Goal: Information Seeking & Learning: Learn about a topic

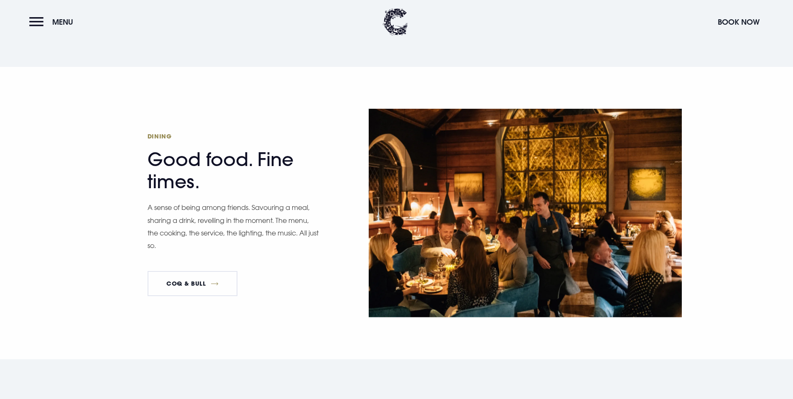
scroll to position [1295, 0]
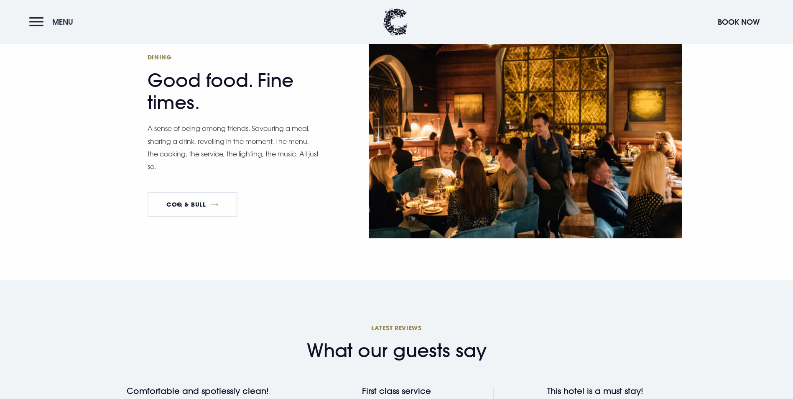
click at [46, 23] on button "Menu" at bounding box center [53, 22] width 48 height 18
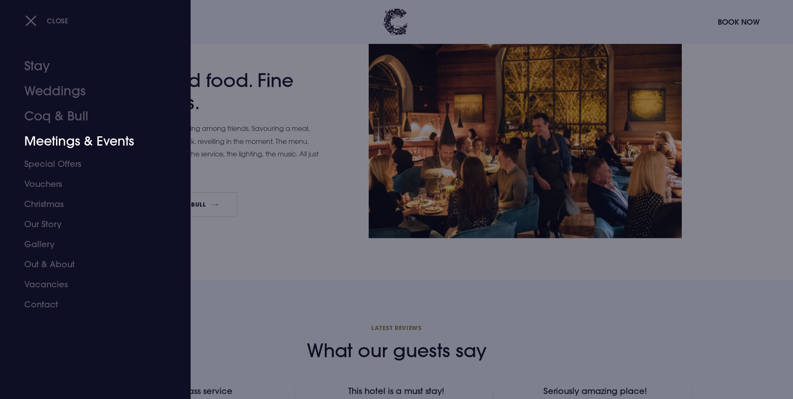
click at [69, 142] on link "Meetings & Events" at bounding box center [90, 141] width 132 height 25
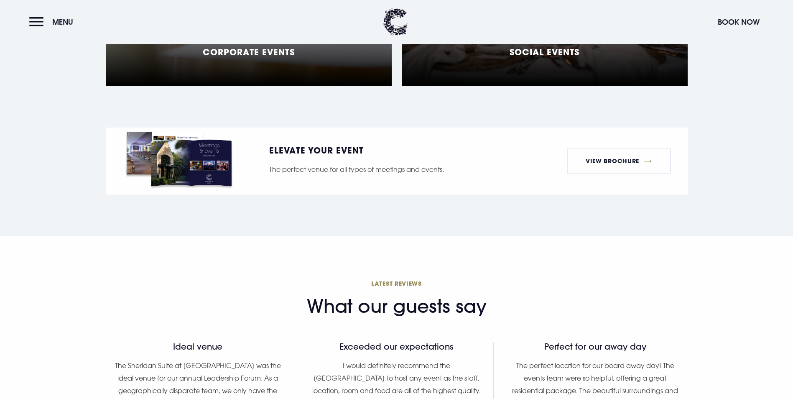
scroll to position [836, 0]
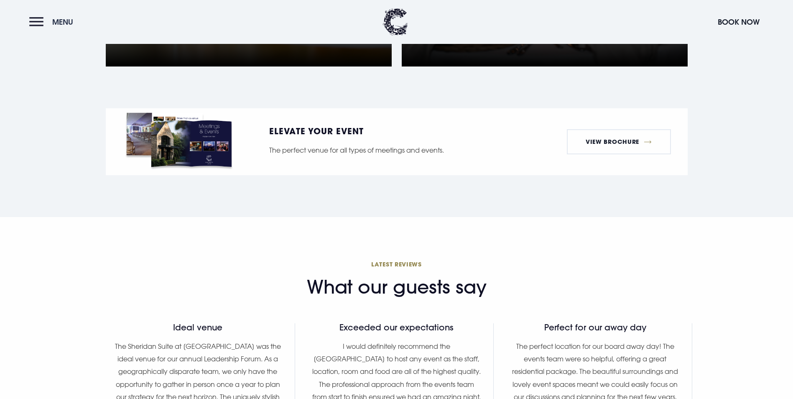
click at [43, 17] on button "Menu" at bounding box center [53, 22] width 48 height 18
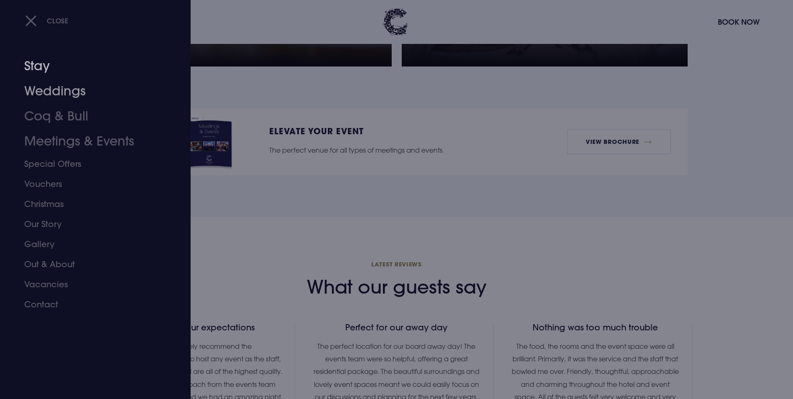
click at [39, 81] on link "Weddings" at bounding box center [90, 91] width 132 height 25
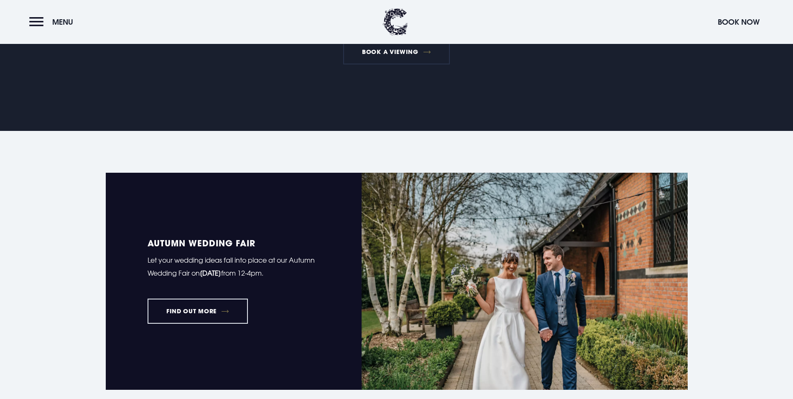
scroll to position [543, 0]
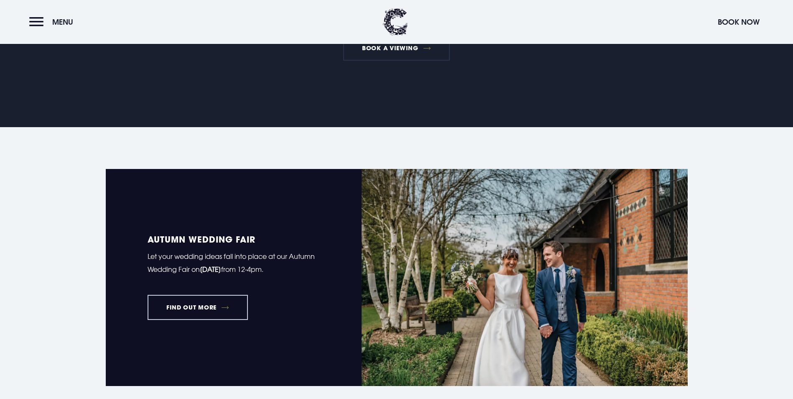
click at [205, 295] on link "FIND OUT MORE" at bounding box center [198, 307] width 101 height 25
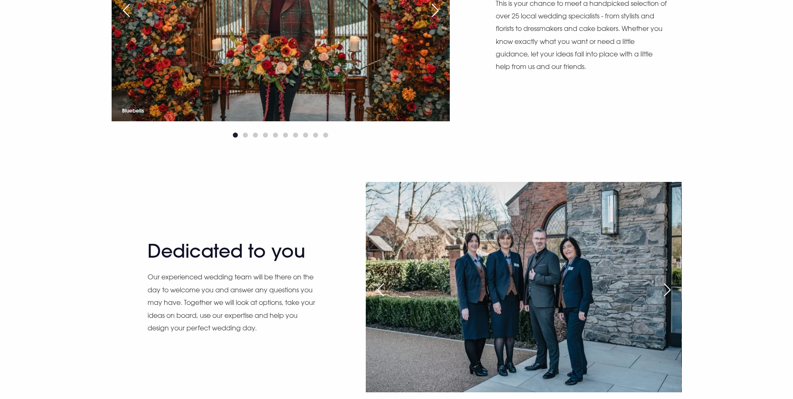
scroll to position [501, 0]
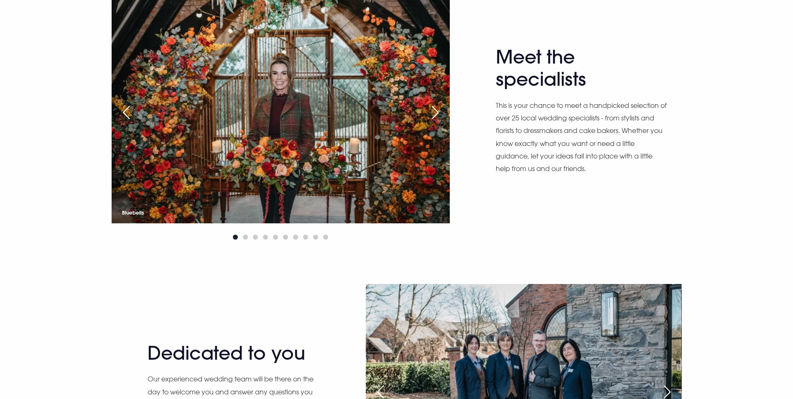
click at [441, 122] on div "Next slide" at bounding box center [435, 112] width 21 height 18
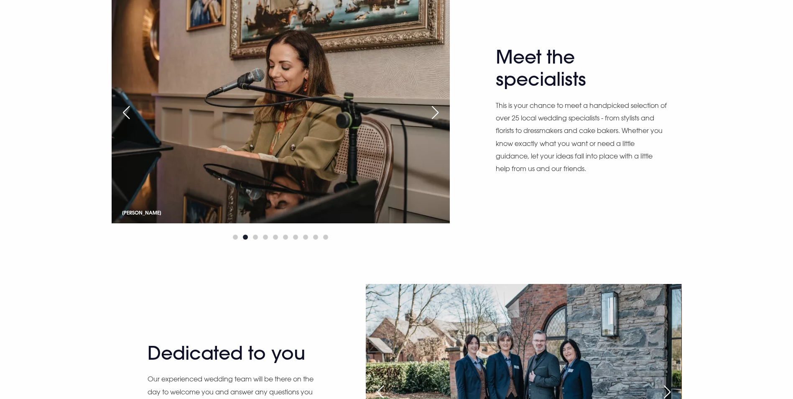
click at [441, 122] on div "Next slide" at bounding box center [435, 112] width 21 height 18
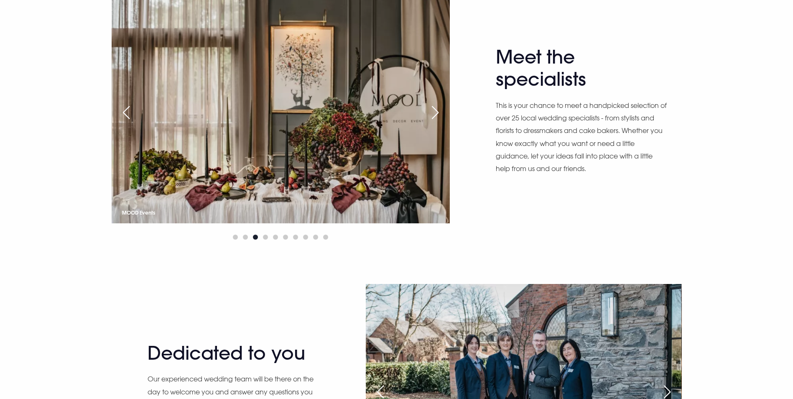
click at [441, 122] on div "Next slide" at bounding box center [435, 112] width 21 height 18
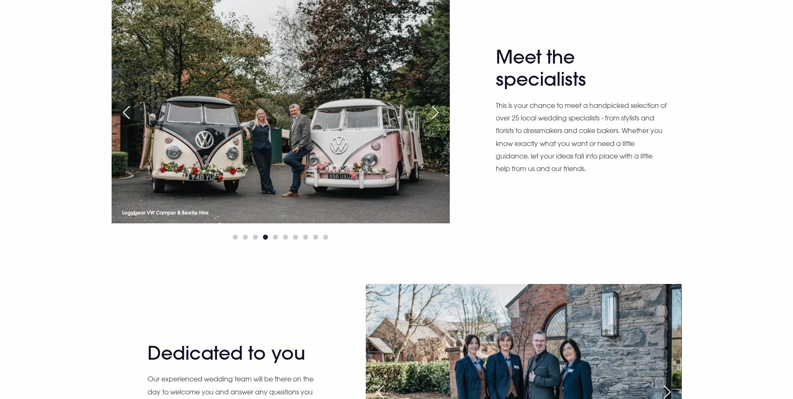
click at [441, 122] on div "Next slide" at bounding box center [435, 112] width 21 height 18
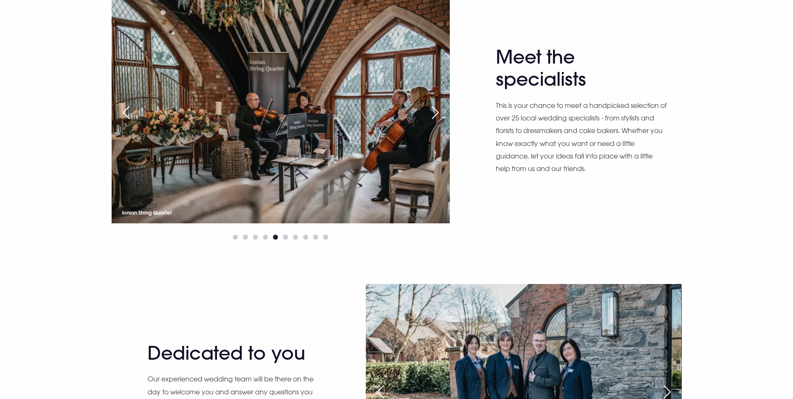
click at [441, 122] on div "Next slide" at bounding box center [435, 112] width 21 height 18
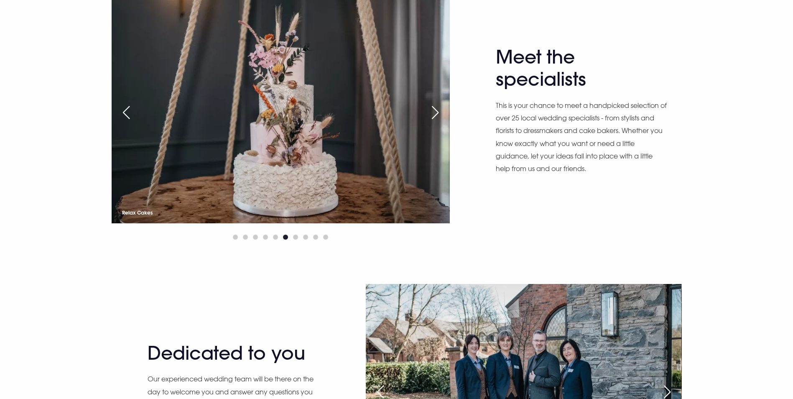
click at [441, 122] on div "Next slide" at bounding box center [435, 112] width 21 height 18
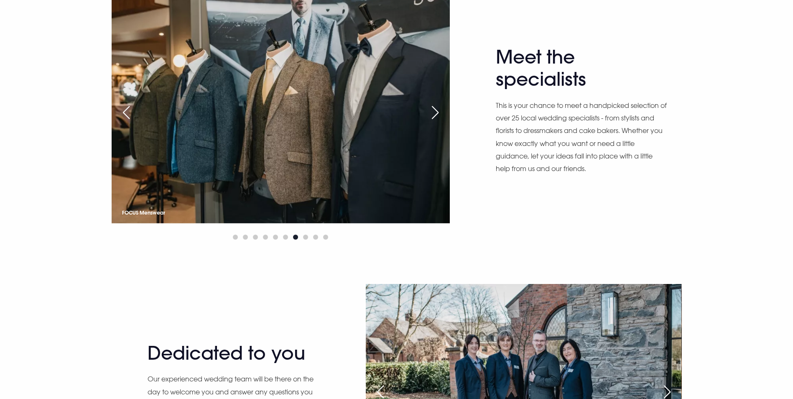
click at [441, 122] on div "Next slide" at bounding box center [435, 112] width 21 height 18
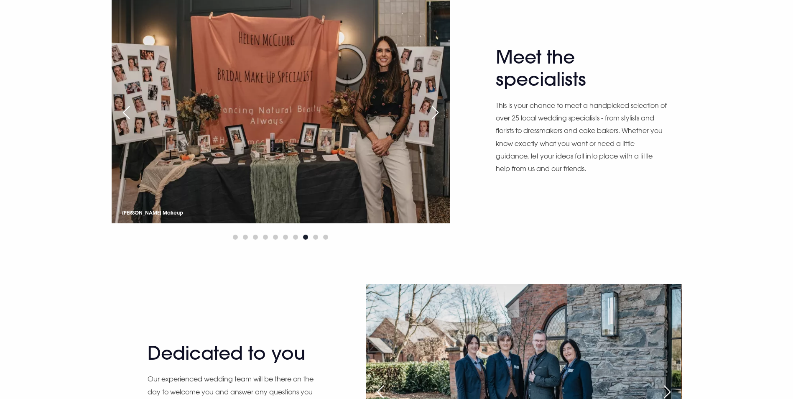
click at [441, 122] on div "Next slide" at bounding box center [435, 112] width 21 height 18
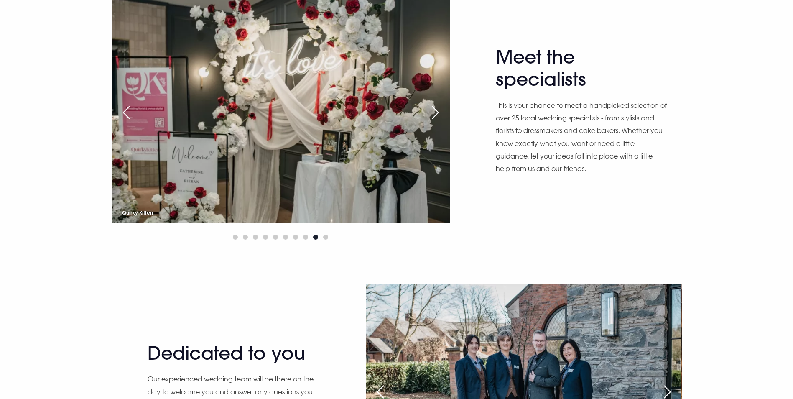
click at [120, 122] on div "Previous slide" at bounding box center [126, 112] width 21 height 18
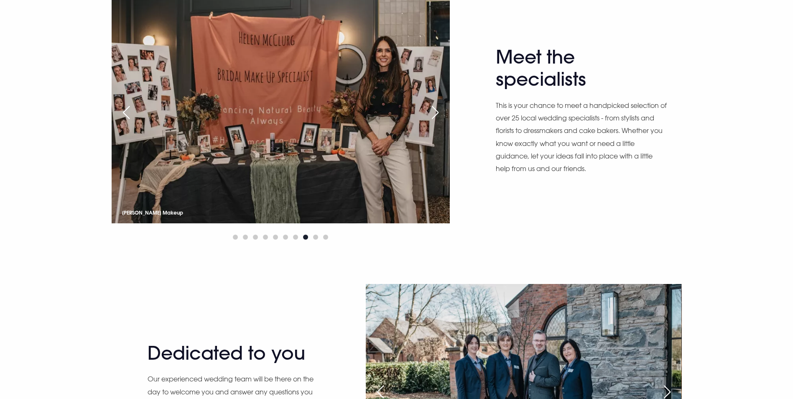
click at [438, 122] on div "Next slide" at bounding box center [435, 112] width 21 height 18
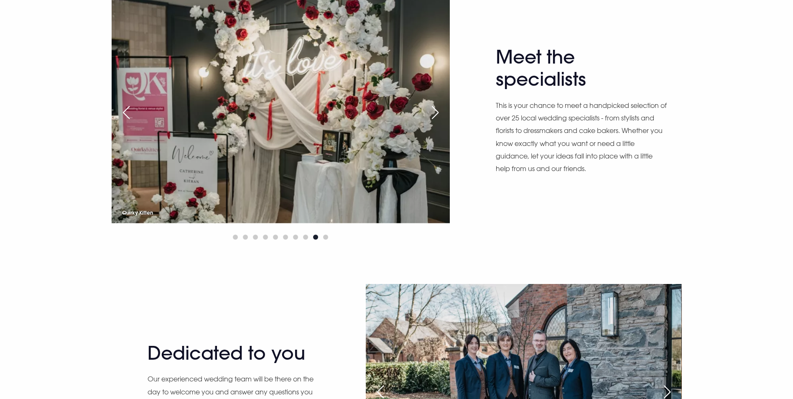
click at [438, 122] on div "Next slide" at bounding box center [435, 112] width 21 height 18
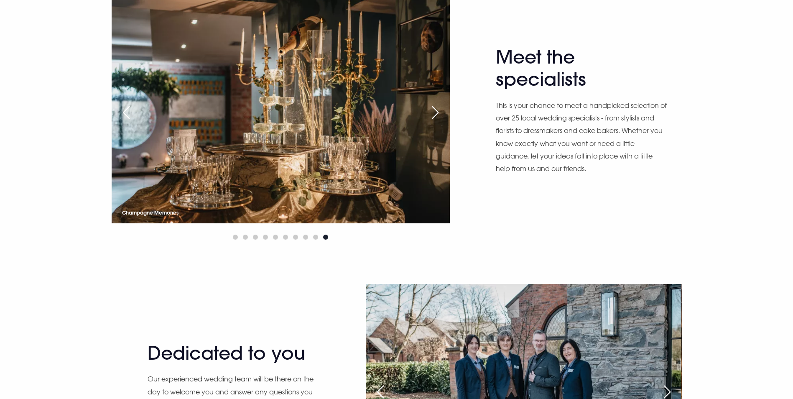
click at [438, 122] on div "Next slide" at bounding box center [435, 112] width 21 height 18
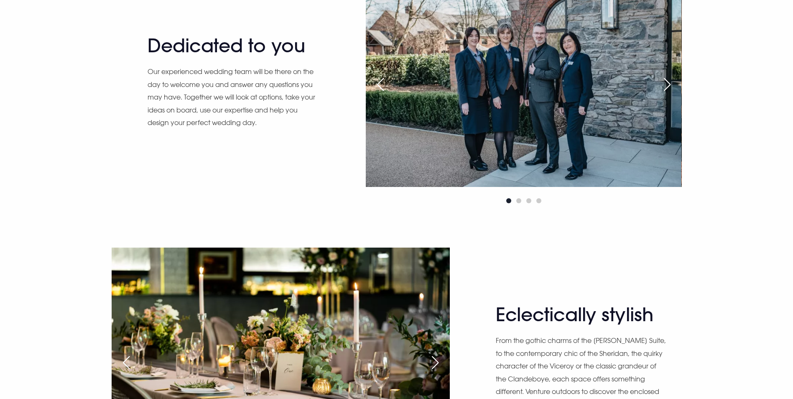
scroll to position [794, 0]
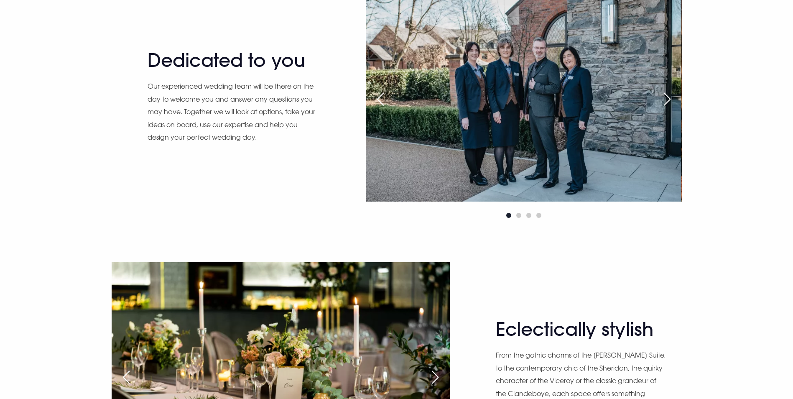
click at [656, 191] on img at bounding box center [524, 96] width 316 height 210
click at [664, 108] on div "Next slide" at bounding box center [667, 99] width 21 height 18
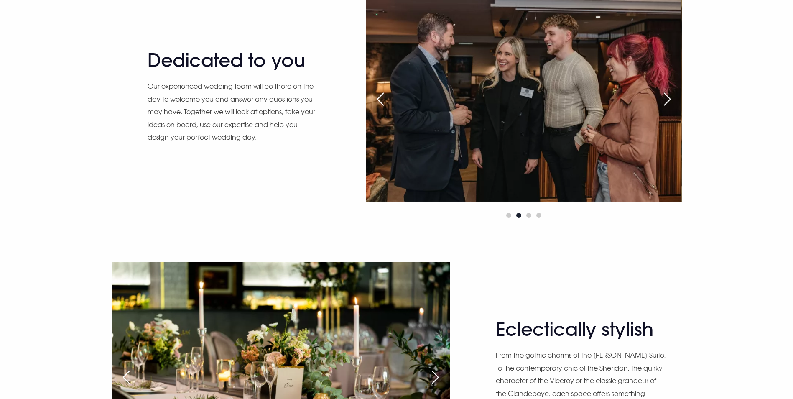
click at [664, 108] on div "Next slide" at bounding box center [667, 99] width 21 height 18
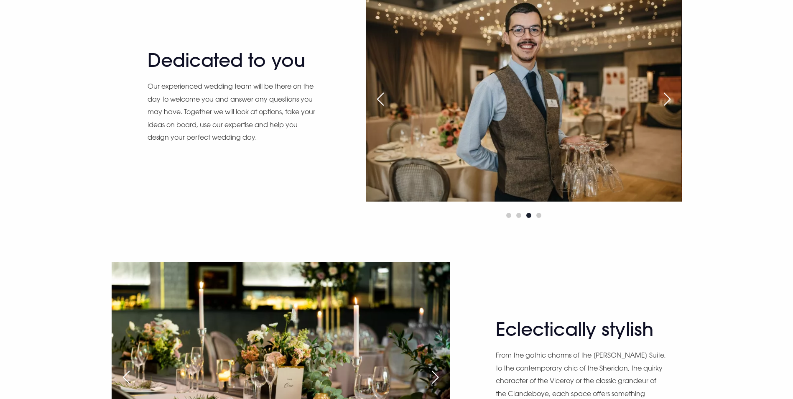
click at [371, 108] on div "Previous slide" at bounding box center [380, 99] width 21 height 18
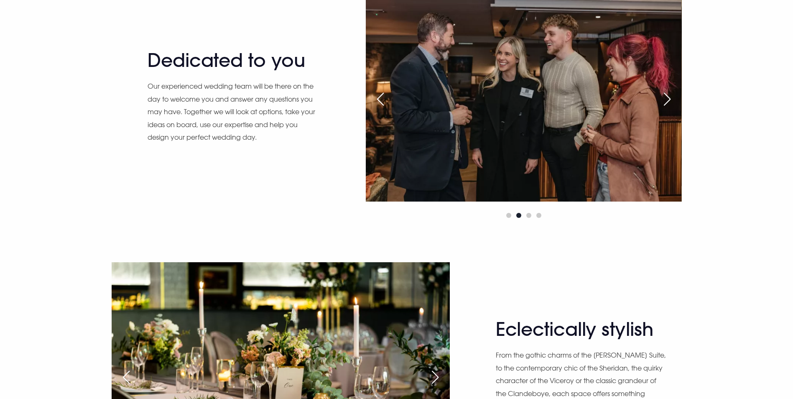
click at [371, 108] on div "Previous slide" at bounding box center [380, 99] width 21 height 18
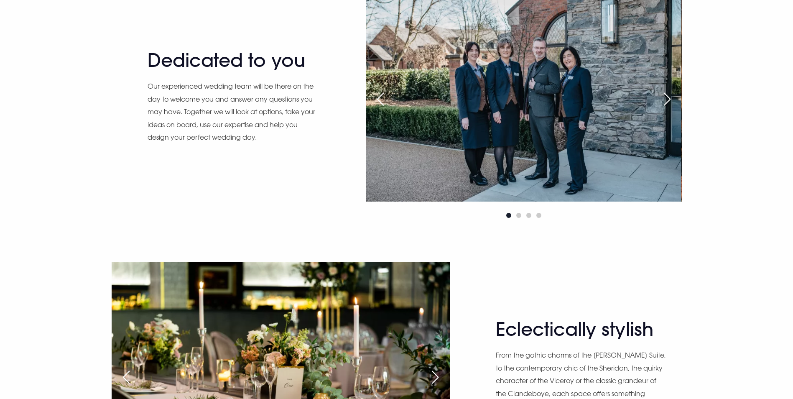
click at [672, 108] on div "Next slide" at bounding box center [667, 99] width 21 height 18
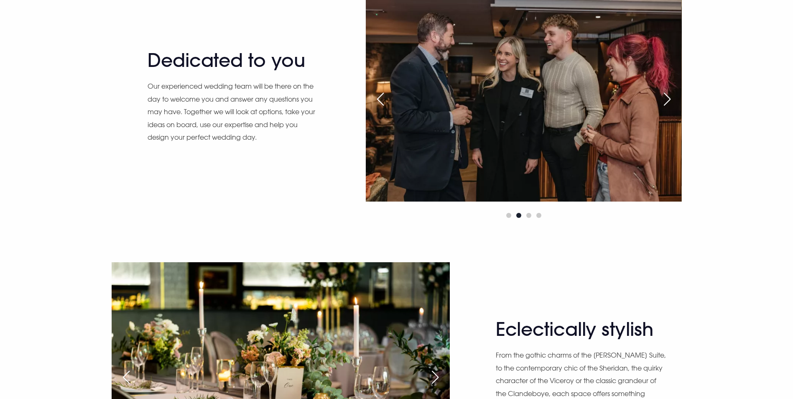
click at [672, 108] on div "Next slide" at bounding box center [667, 99] width 21 height 18
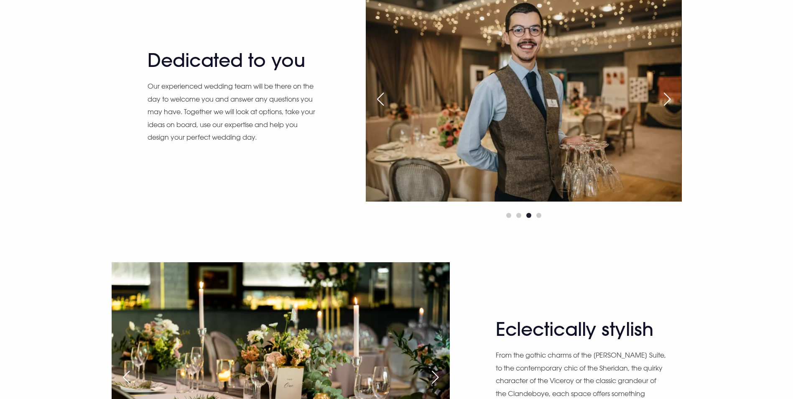
click at [672, 108] on div "Next slide" at bounding box center [667, 99] width 21 height 18
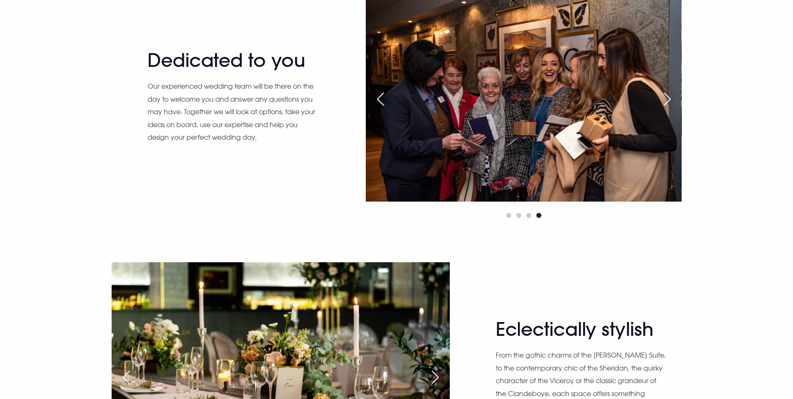
click at [357, 191] on div "Dedicated to you Our experienced wedding team will be there on the day to welco…" at bounding box center [397, 105] width 582 height 229
click at [370, 108] on div "Previous slide" at bounding box center [380, 99] width 21 height 18
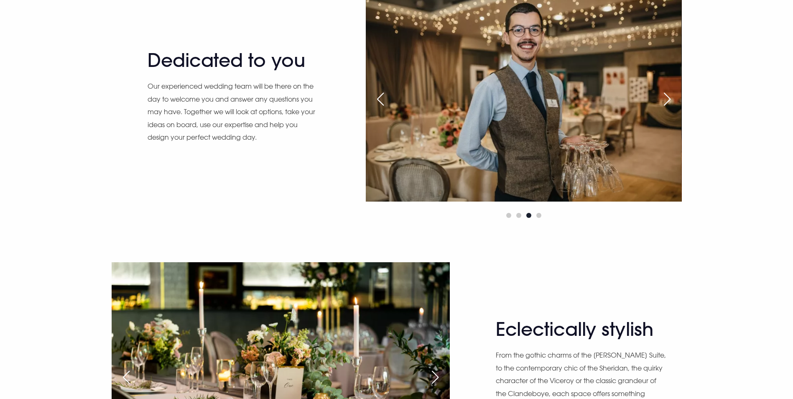
click at [370, 108] on div "Previous slide" at bounding box center [380, 99] width 21 height 18
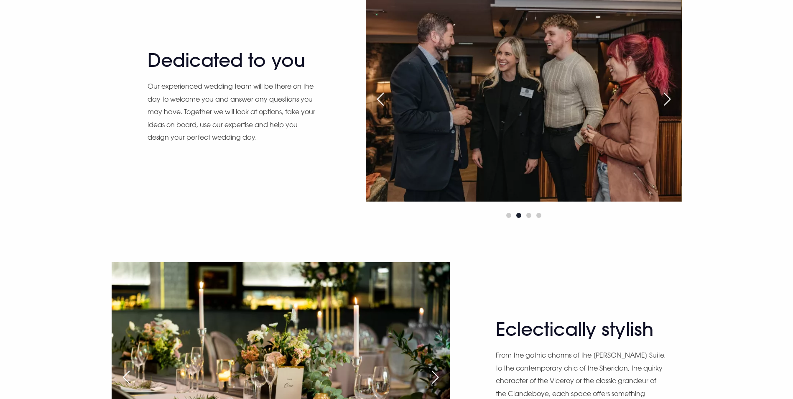
click at [370, 108] on div "Previous slide" at bounding box center [380, 99] width 21 height 18
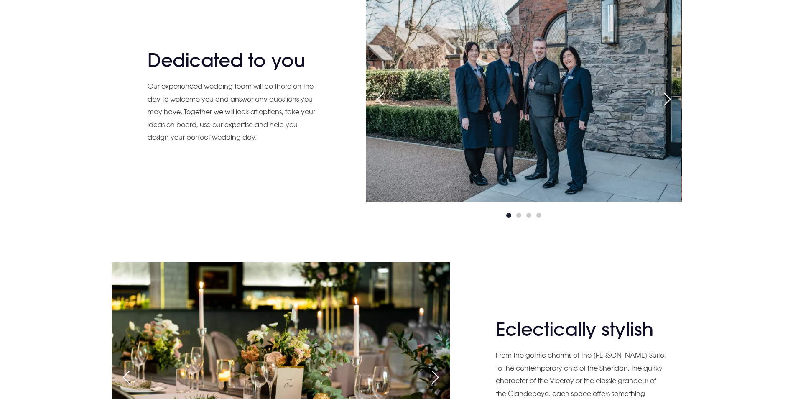
click at [676, 108] on div "Next slide" at bounding box center [667, 99] width 21 height 18
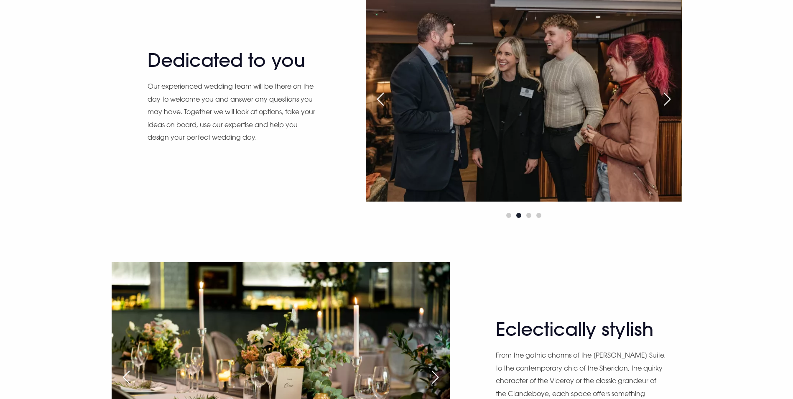
click at [674, 108] on div "Next slide" at bounding box center [667, 99] width 21 height 18
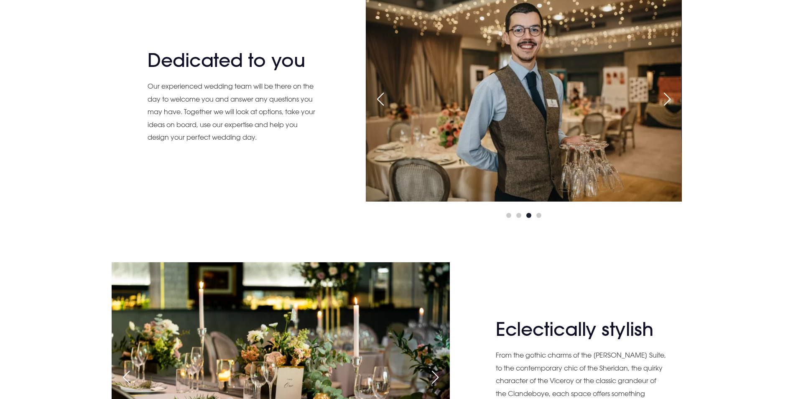
click at [674, 108] on div "Next slide" at bounding box center [667, 99] width 21 height 18
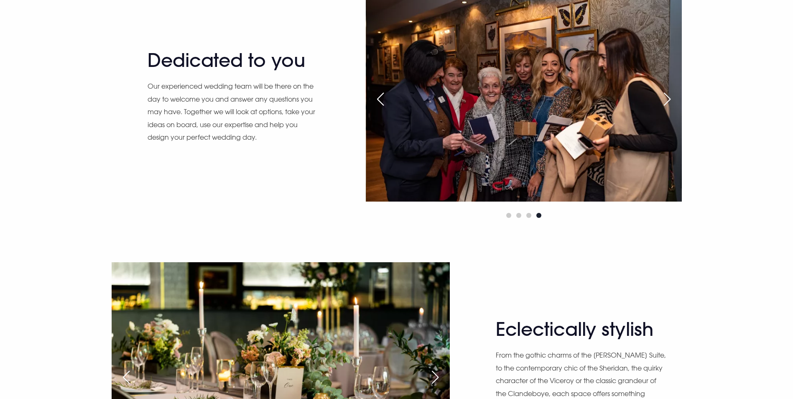
click at [672, 108] on div "Next slide" at bounding box center [667, 99] width 21 height 18
click at [670, 108] on div "Next slide" at bounding box center [667, 99] width 21 height 18
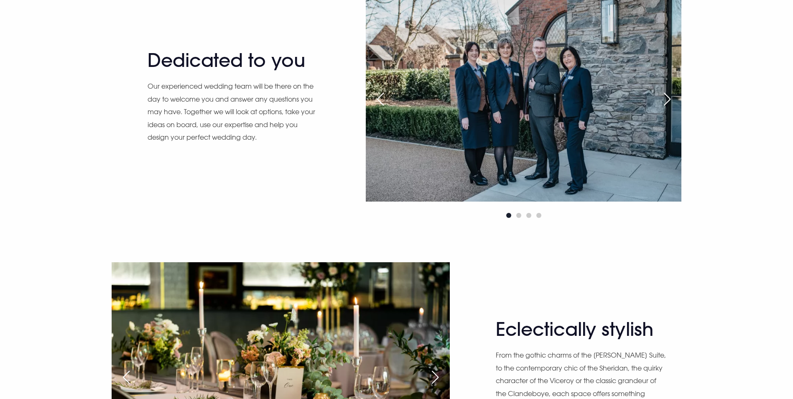
click at [665, 108] on div "Next slide" at bounding box center [667, 99] width 21 height 18
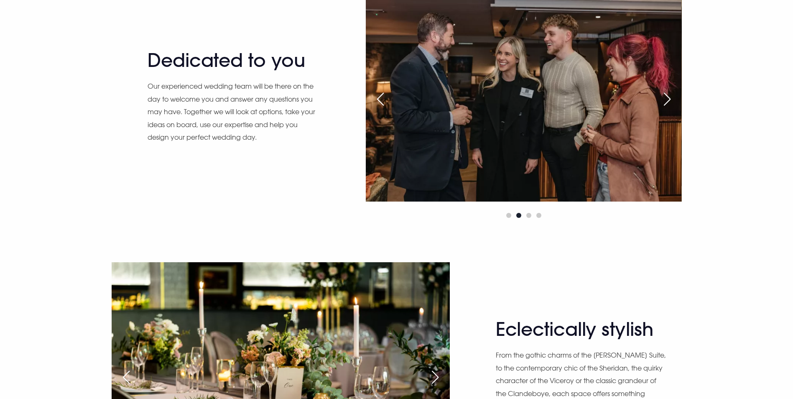
click at [665, 108] on div "Next slide" at bounding box center [667, 99] width 21 height 18
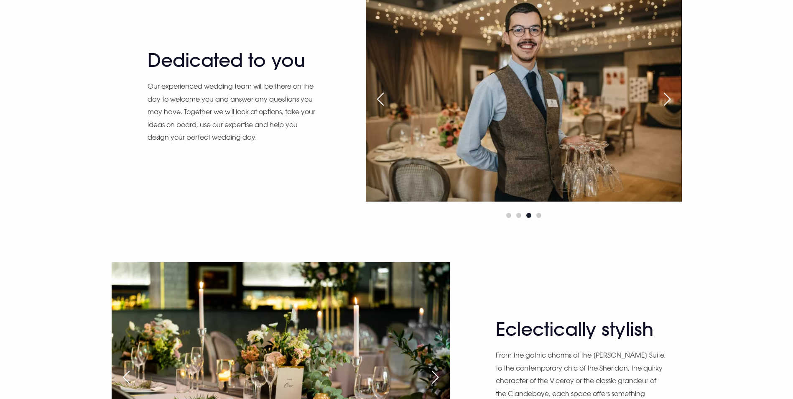
click at [665, 108] on div "Next slide" at bounding box center [667, 99] width 21 height 18
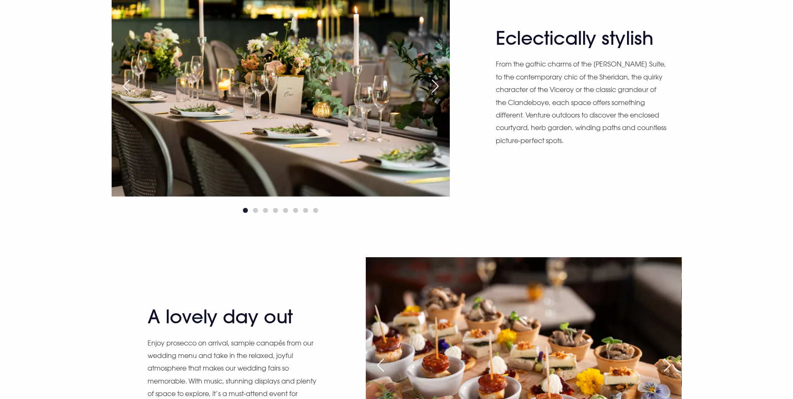
scroll to position [1087, 0]
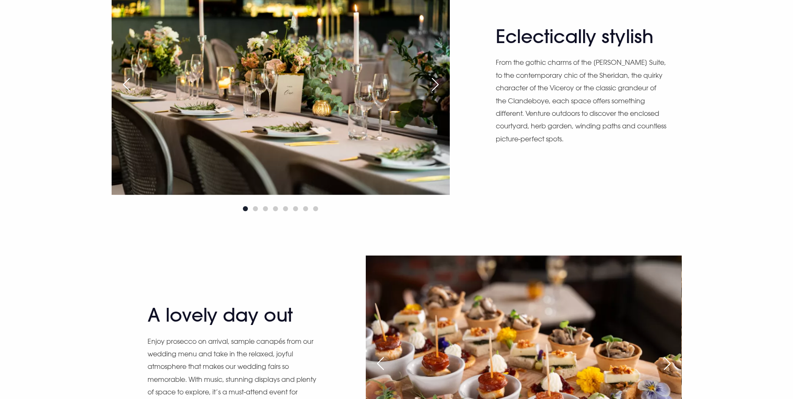
click at [430, 94] on div "Next slide" at bounding box center [435, 84] width 21 height 18
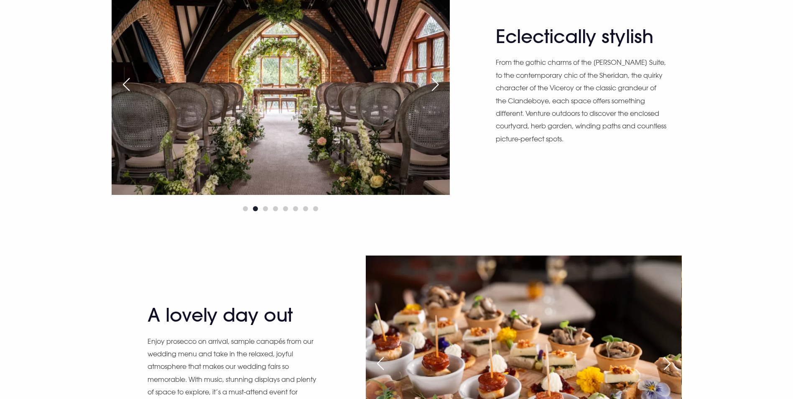
click at [430, 94] on div "Next slide" at bounding box center [435, 84] width 21 height 18
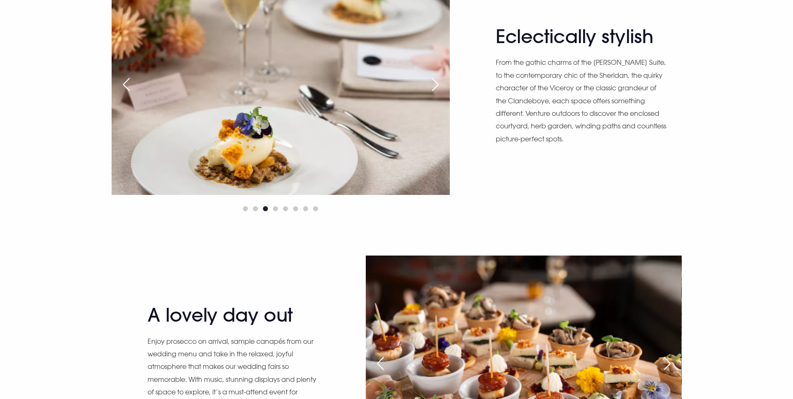
click at [430, 94] on div "Next slide" at bounding box center [435, 84] width 21 height 18
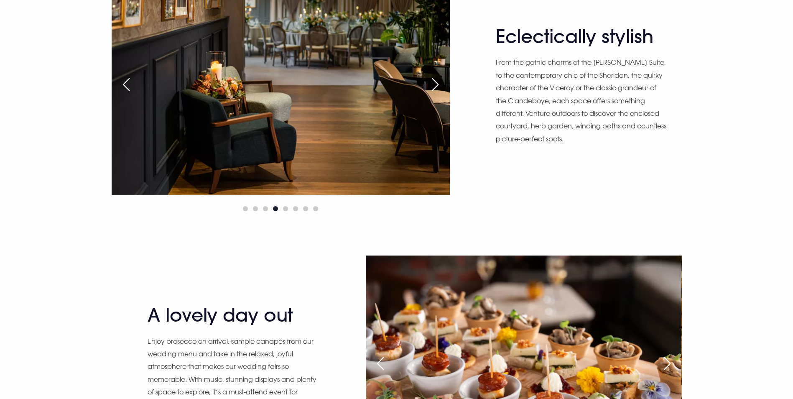
click at [430, 94] on div "Next slide" at bounding box center [435, 84] width 21 height 18
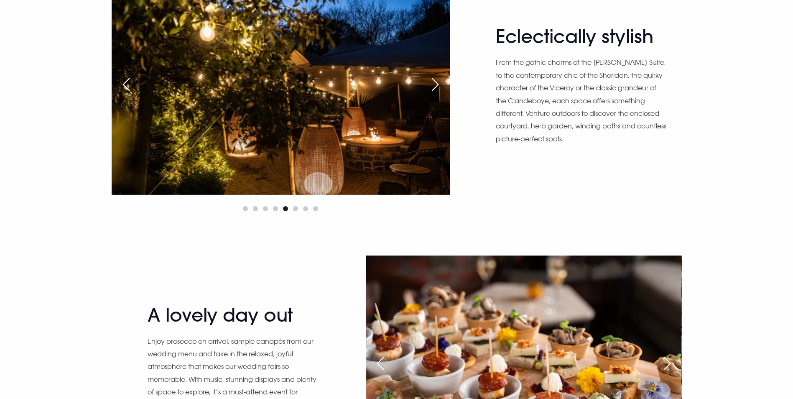
click at [430, 94] on div "Next slide" at bounding box center [435, 84] width 21 height 18
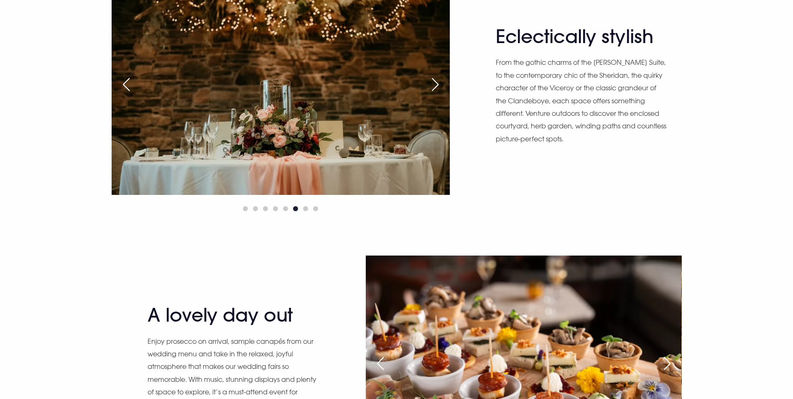
click at [430, 94] on div "Next slide" at bounding box center [435, 84] width 21 height 18
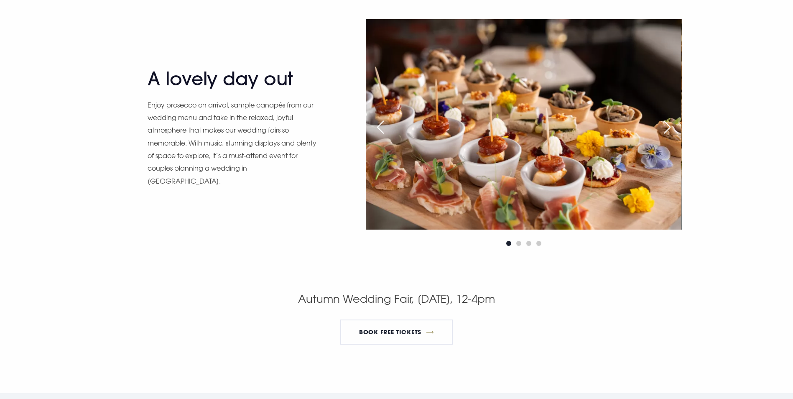
scroll to position [1337, 0]
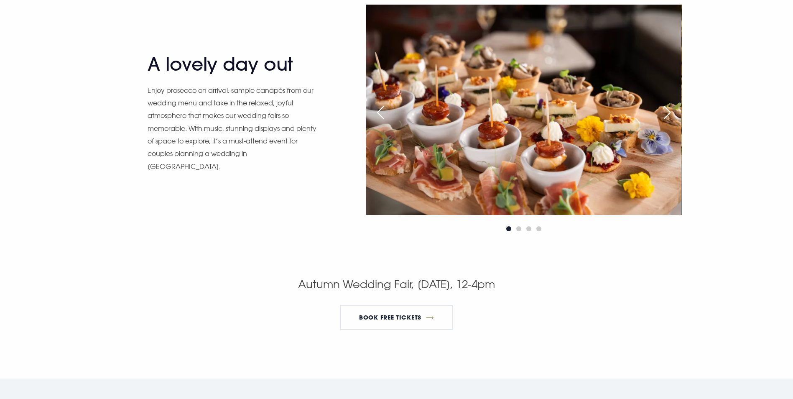
click at [669, 122] on div "Next slide" at bounding box center [667, 112] width 21 height 18
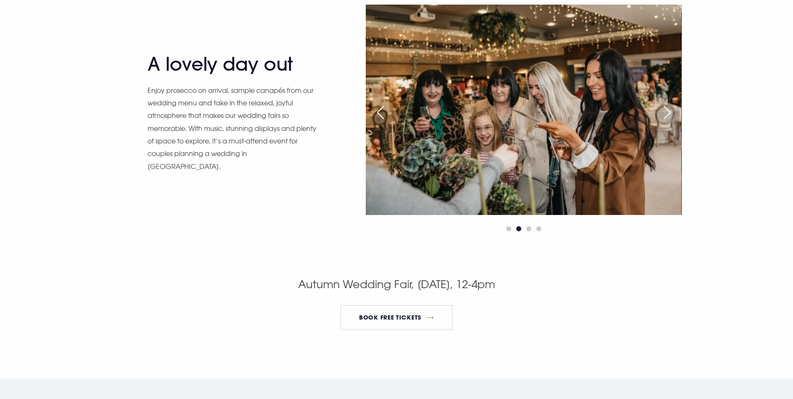
click at [377, 122] on div "Previous slide" at bounding box center [380, 112] width 21 height 18
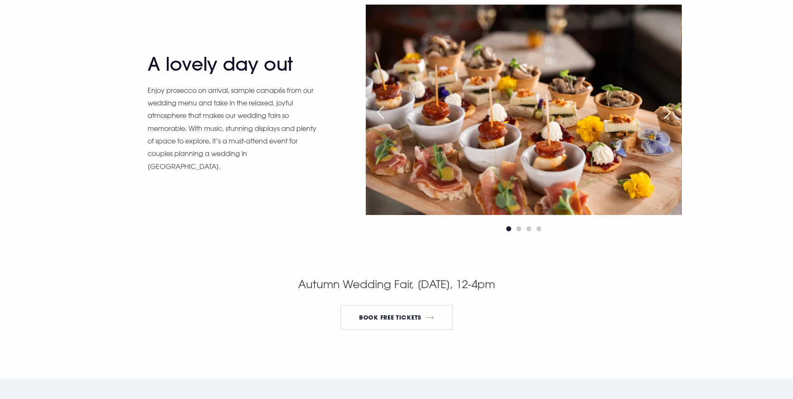
click at [668, 122] on div "Next slide" at bounding box center [667, 112] width 21 height 18
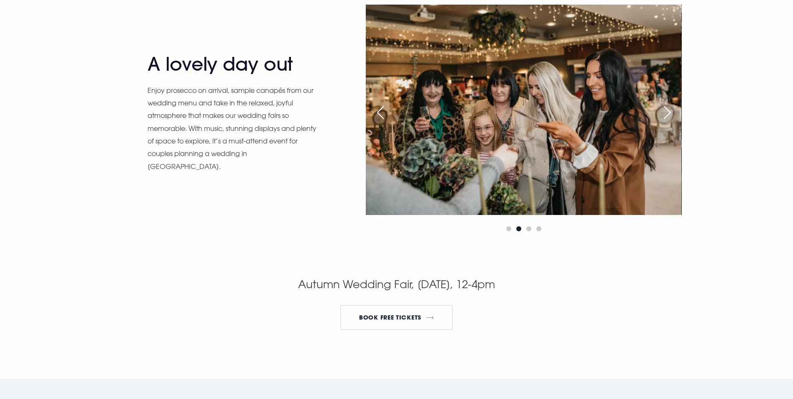
click at [668, 122] on div "Next slide" at bounding box center [667, 112] width 21 height 18
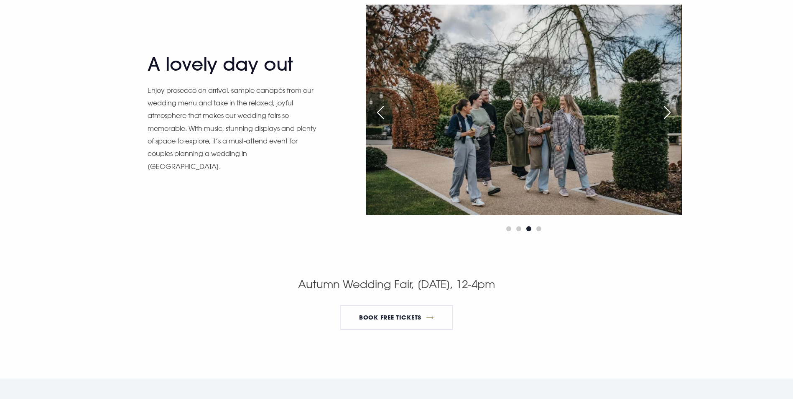
click at [668, 122] on div "Next slide" at bounding box center [667, 112] width 21 height 18
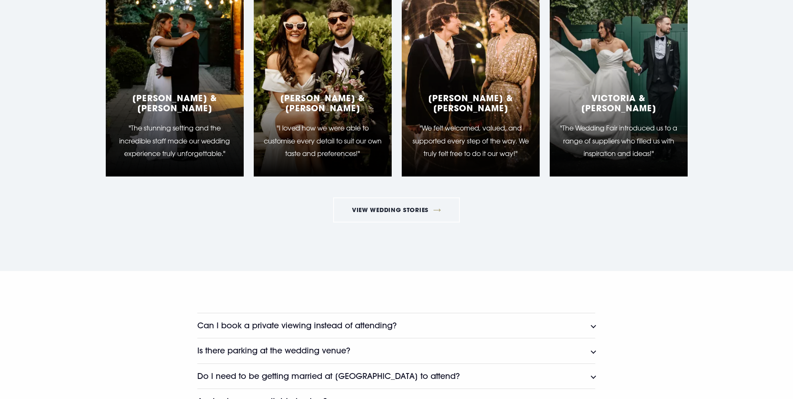
scroll to position [1964, 0]
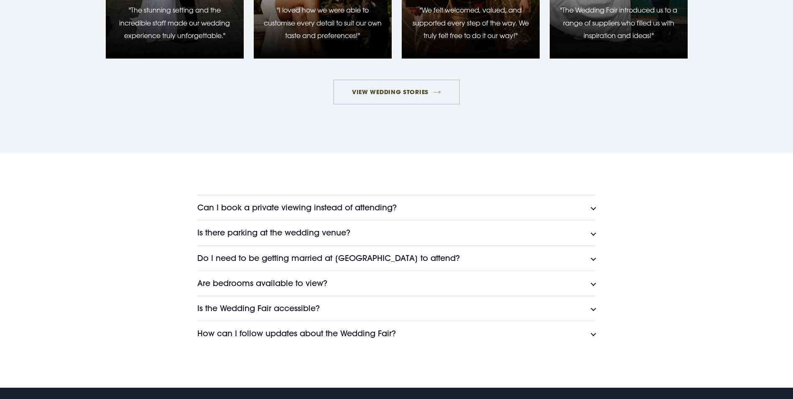
click at [450, 104] on link "View Wedding Stories" at bounding box center [396, 91] width 127 height 25
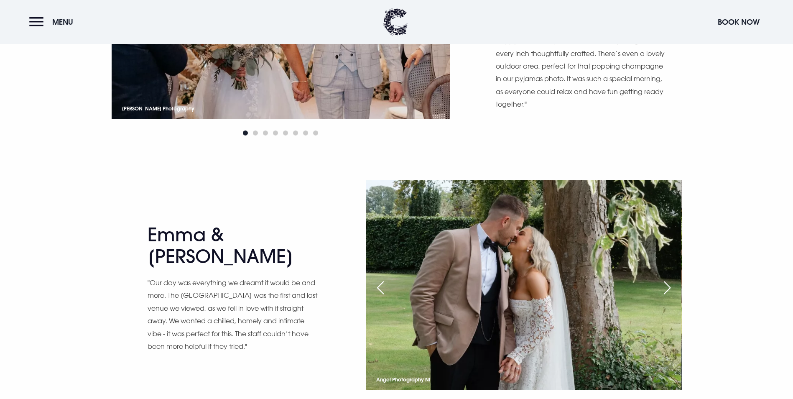
scroll to position [543, 0]
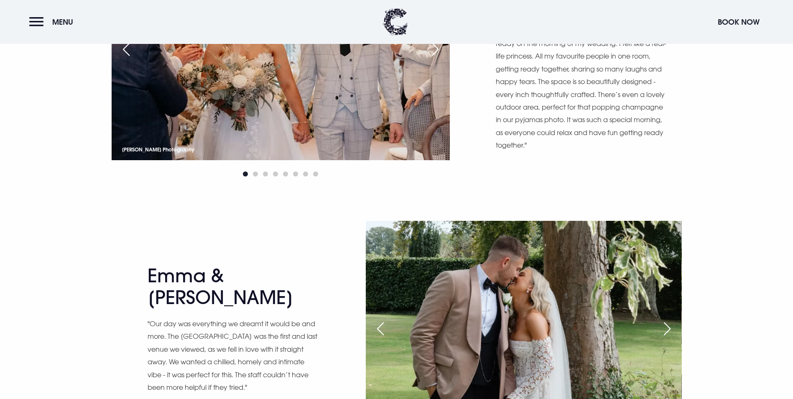
click at [442, 59] on div "Next slide" at bounding box center [435, 49] width 21 height 18
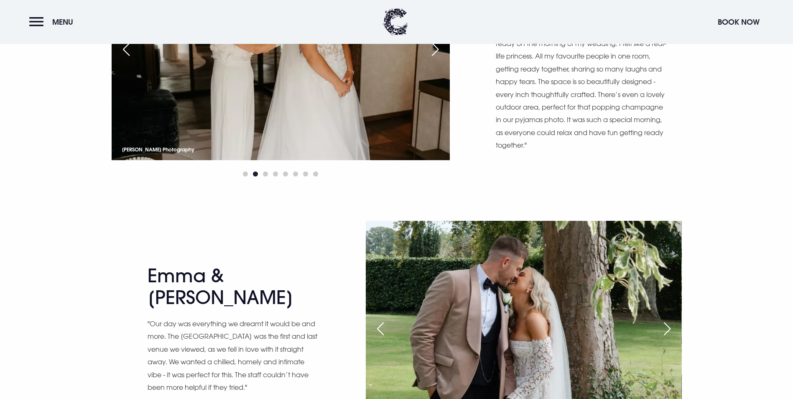
click at [442, 59] on div "Next slide" at bounding box center [435, 49] width 21 height 18
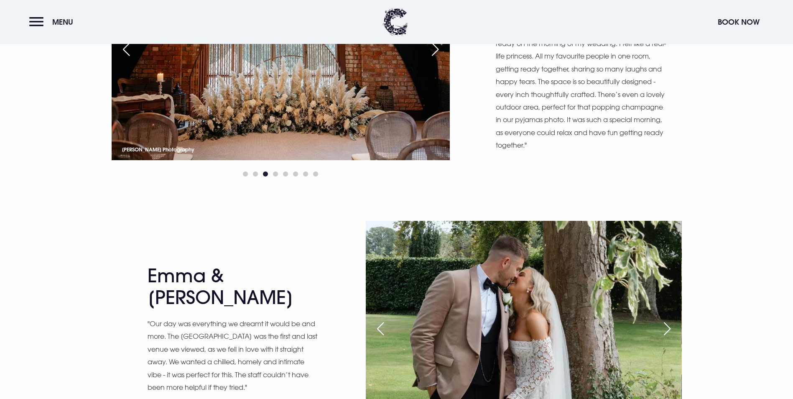
click at [442, 59] on div "Next slide" at bounding box center [435, 49] width 21 height 18
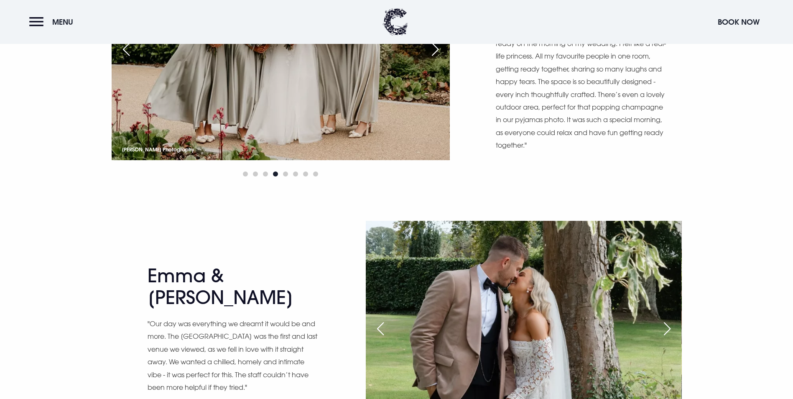
click at [442, 59] on div "Next slide" at bounding box center [435, 49] width 21 height 18
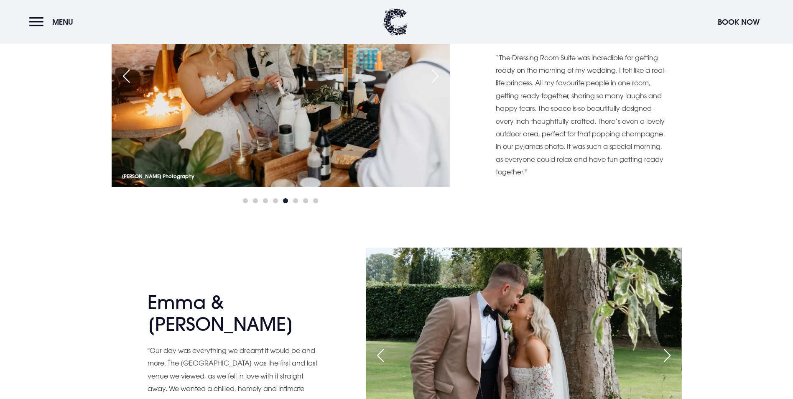
scroll to position [501, 0]
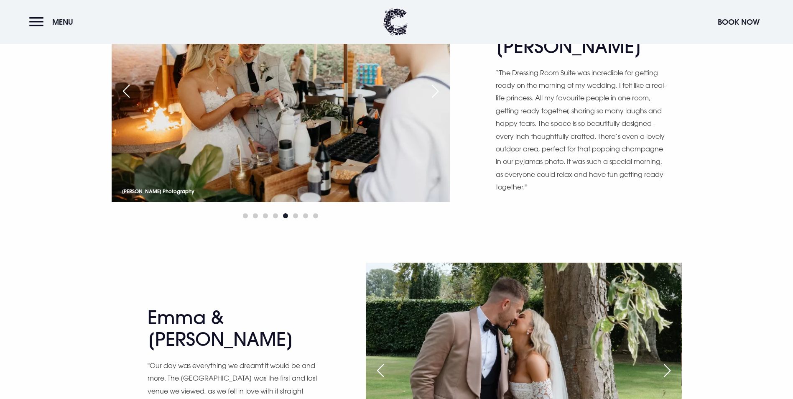
click at [443, 188] on img at bounding box center [281, 89] width 338 height 225
click at [439, 185] on img at bounding box center [281, 89] width 338 height 225
click at [439, 100] on div "Next slide" at bounding box center [435, 91] width 21 height 18
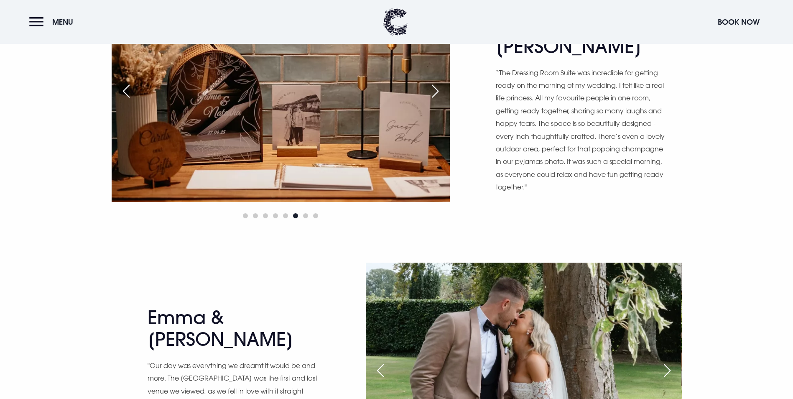
click at [439, 100] on div "Next slide" at bounding box center [435, 91] width 21 height 18
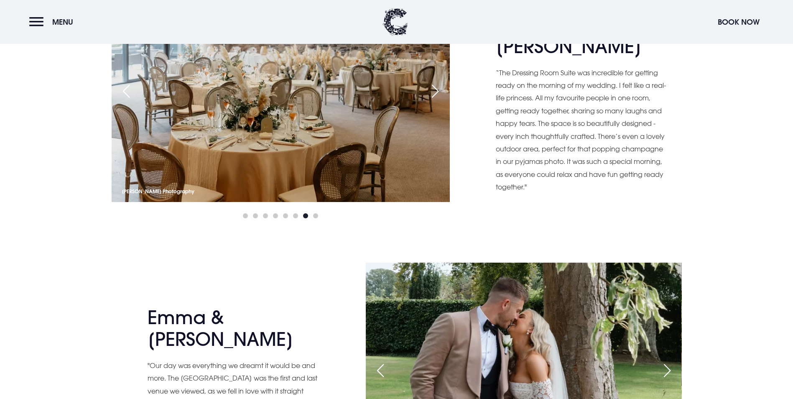
click at [439, 100] on div "Next slide" at bounding box center [435, 91] width 21 height 18
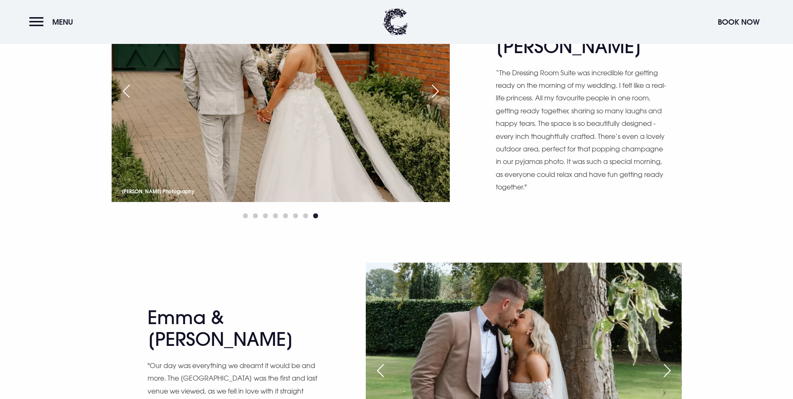
click at [117, 100] on div "Previous slide" at bounding box center [126, 91] width 21 height 18
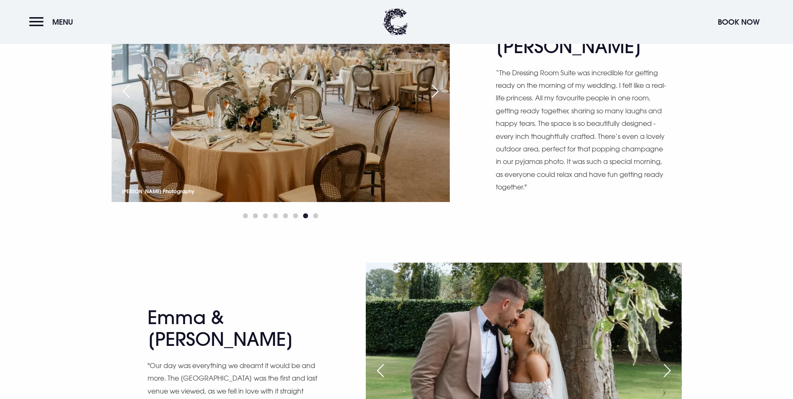
click at [117, 100] on div "Previous slide" at bounding box center [126, 91] width 21 height 18
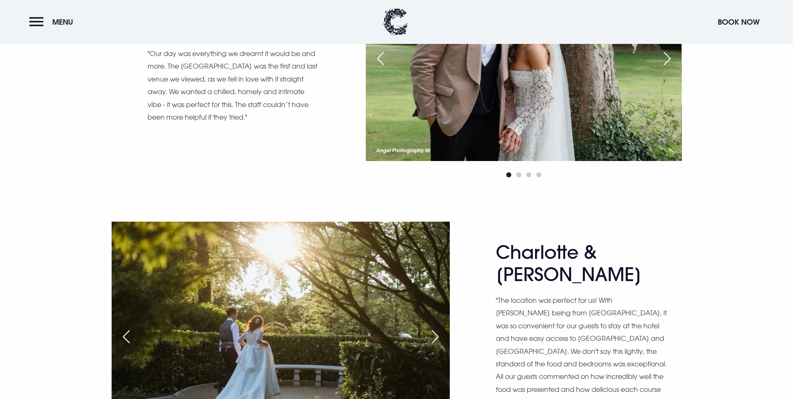
scroll to position [794, 0]
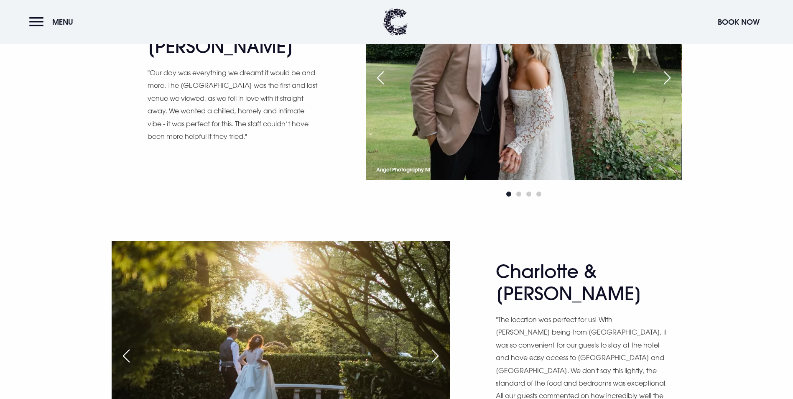
click at [673, 87] on div "Next slide" at bounding box center [667, 78] width 21 height 18
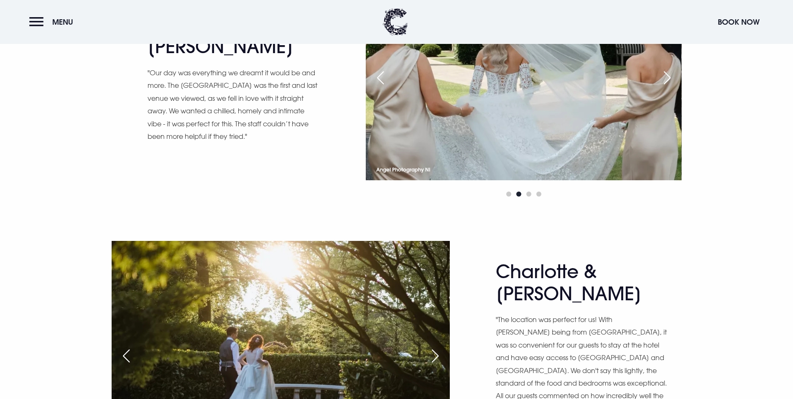
click at [672, 87] on div "Next slide" at bounding box center [667, 78] width 21 height 18
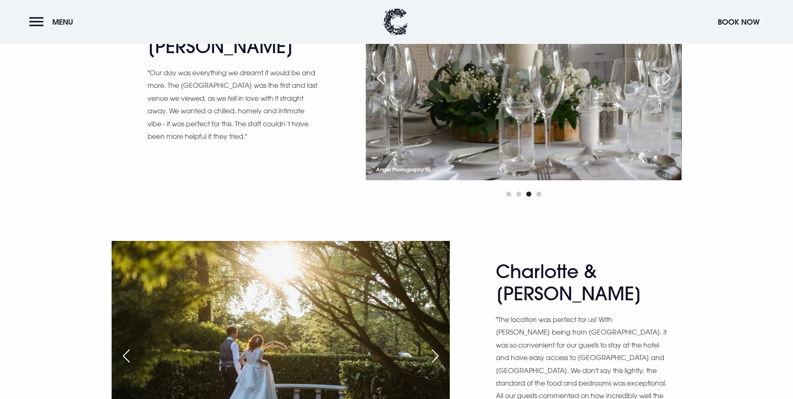
click at [672, 87] on div "Next slide" at bounding box center [667, 78] width 21 height 18
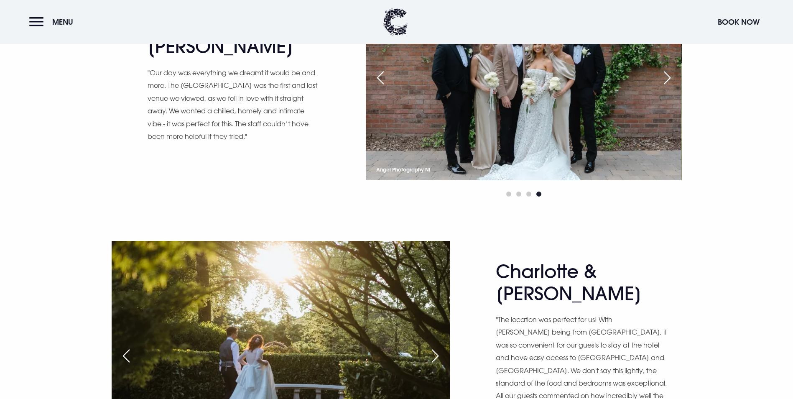
click at [667, 87] on div "Next slide" at bounding box center [667, 78] width 21 height 18
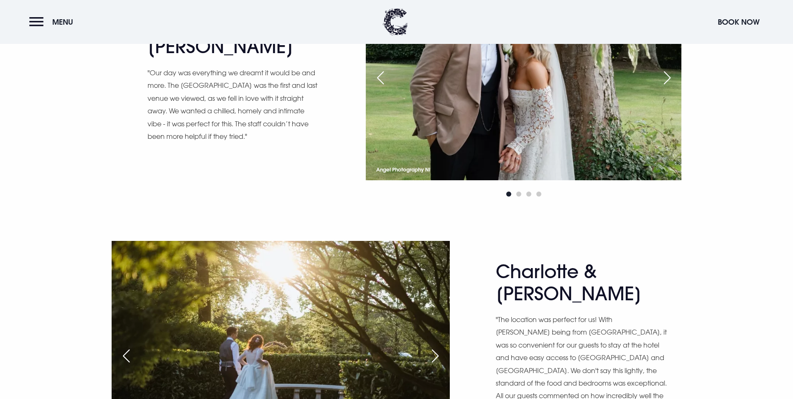
click at [667, 87] on div "Next slide" at bounding box center [667, 78] width 21 height 18
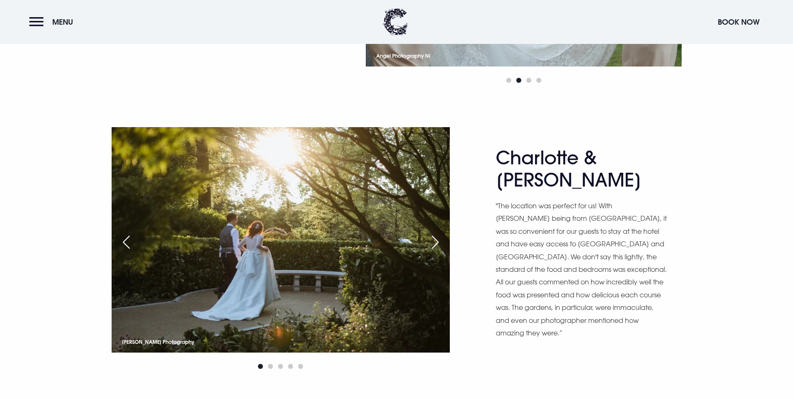
scroll to position [1087, 0]
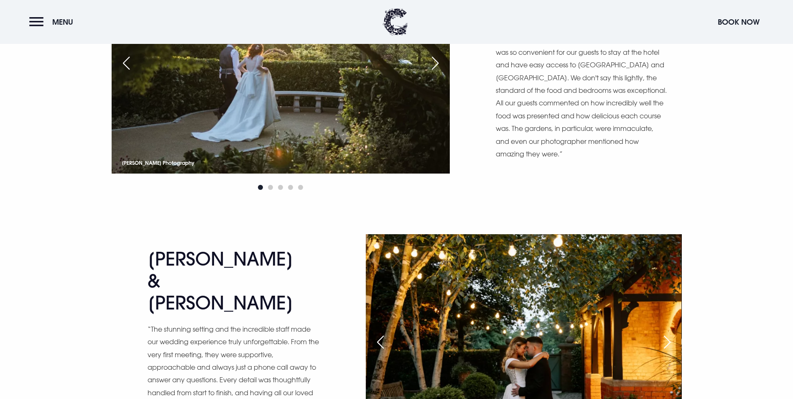
click at [454, 150] on div "Charlotte & [PERSON_NAME] "The location was perfect for us! With [PERSON_NAME] …" at bounding box center [397, 70] width 582 height 244
click at [426, 140] on img at bounding box center [281, 60] width 338 height 225
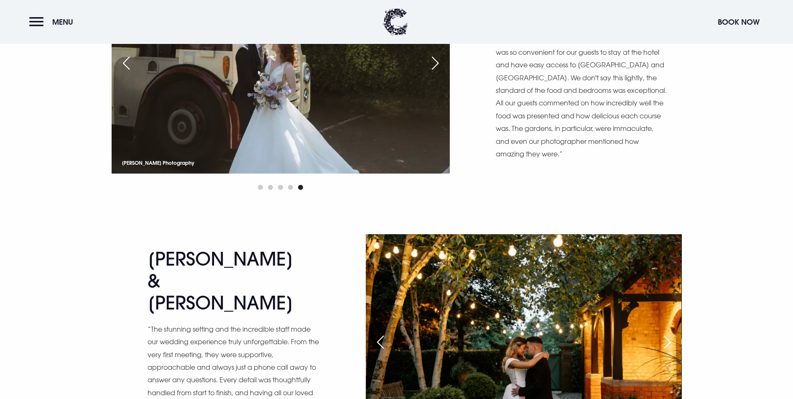
click at [429, 72] on div "Next slide" at bounding box center [435, 63] width 21 height 18
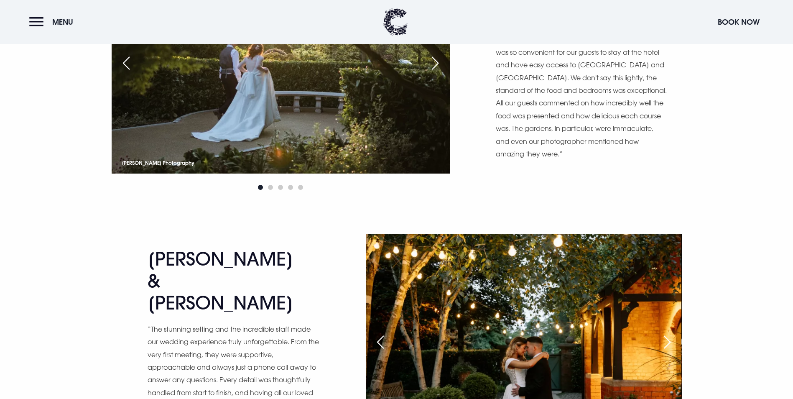
click at [430, 72] on div "Next slide" at bounding box center [435, 63] width 21 height 18
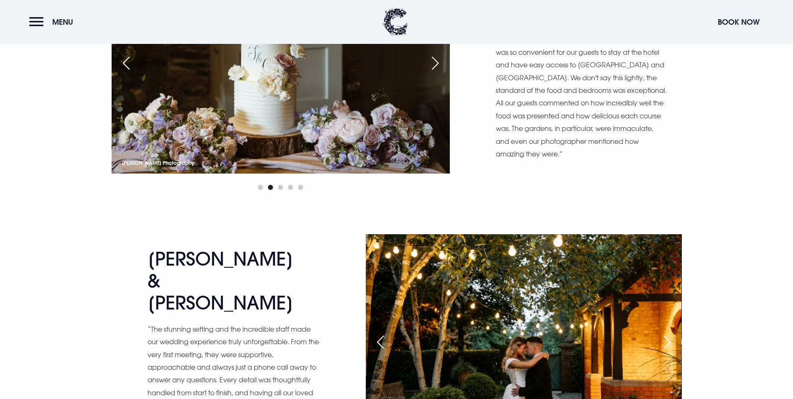
click at [430, 72] on div "Next slide" at bounding box center [435, 63] width 21 height 18
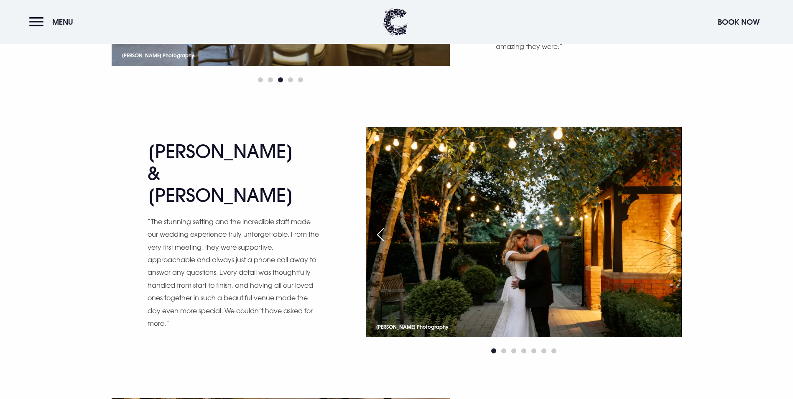
scroll to position [1337, 0]
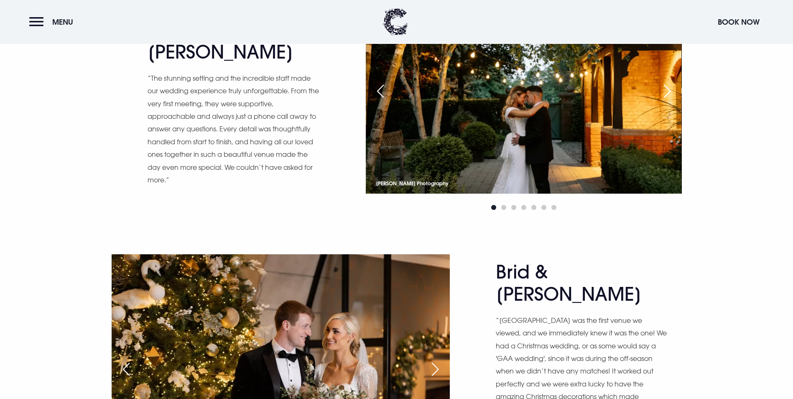
click at [359, 174] on div "[PERSON_NAME] & [PERSON_NAME] “The stunning setting and the incredible staff ma…" at bounding box center [397, 97] width 582 height 229
click at [379, 100] on div "Previous slide" at bounding box center [380, 91] width 21 height 18
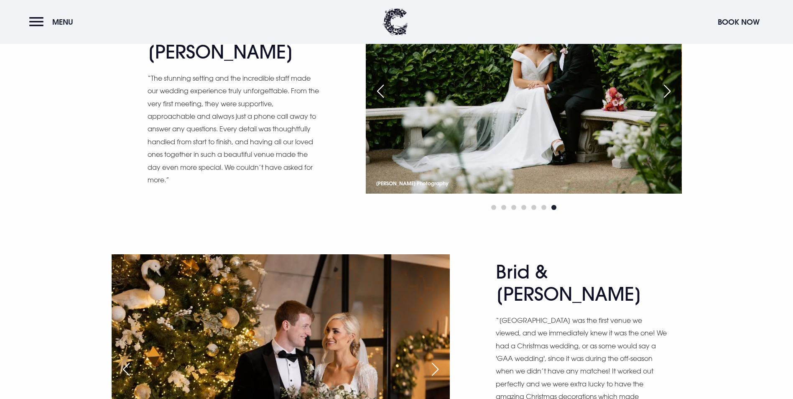
click at [379, 100] on div "Previous slide" at bounding box center [380, 91] width 21 height 18
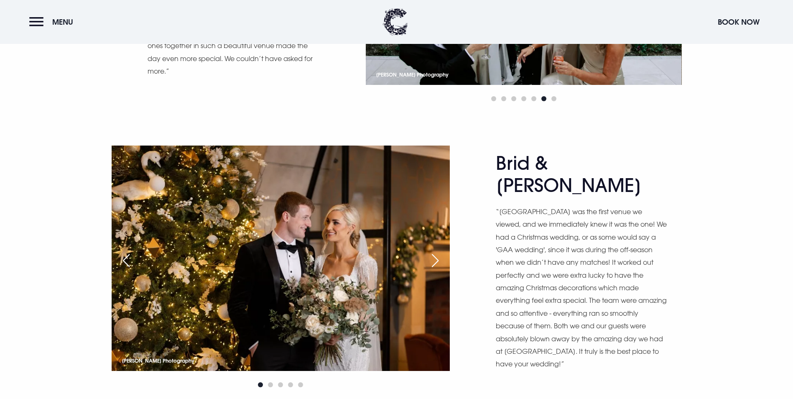
scroll to position [1630, 0]
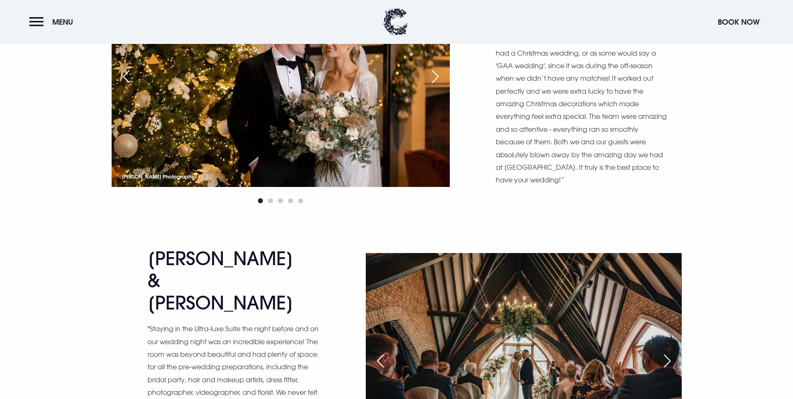
click at [430, 86] on div "Next slide" at bounding box center [435, 76] width 21 height 18
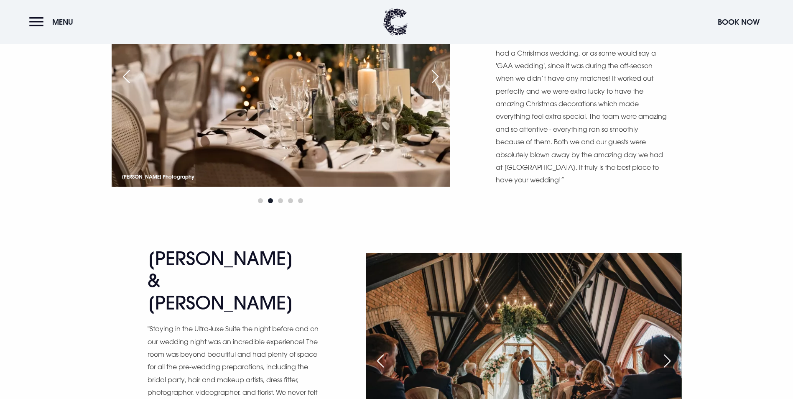
click at [430, 86] on div "Next slide" at bounding box center [435, 76] width 21 height 18
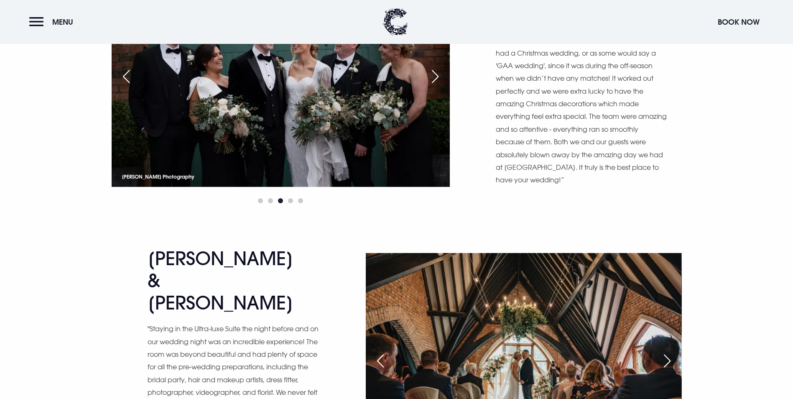
click at [430, 86] on div "Next slide" at bounding box center [435, 76] width 21 height 18
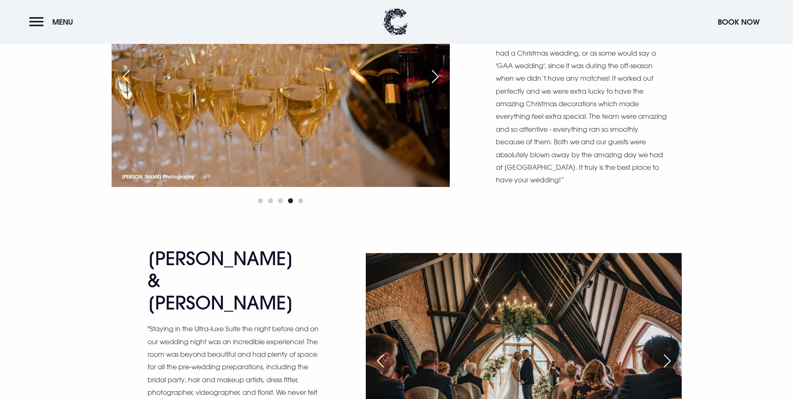
click at [430, 86] on div "Next slide" at bounding box center [435, 76] width 21 height 18
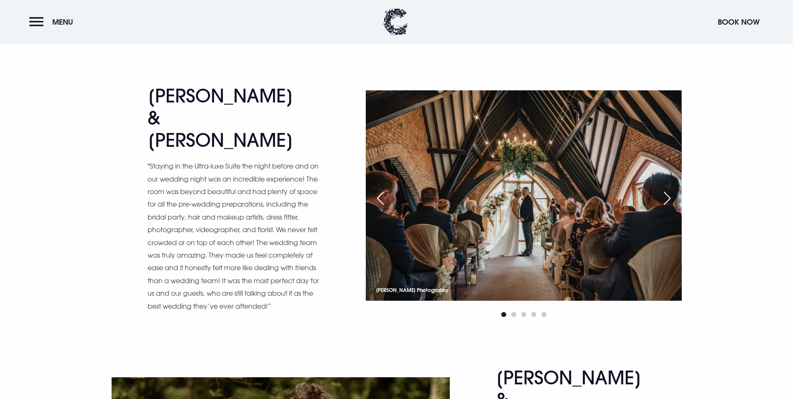
scroll to position [1881, 0]
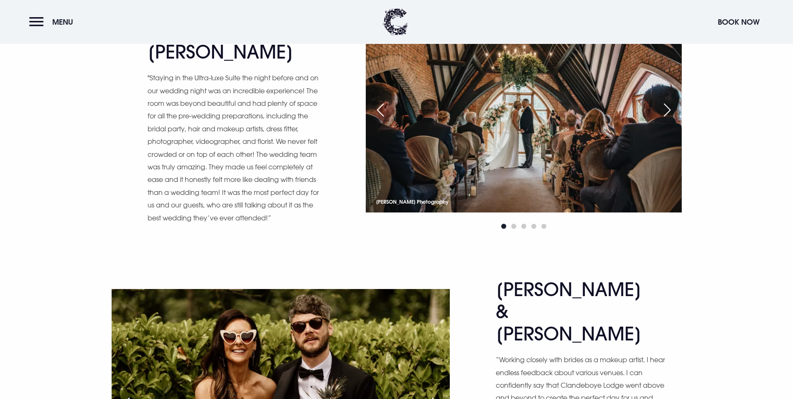
click at [680, 184] on img at bounding box center [524, 107] width 316 height 210
click at [671, 119] on div "Next slide" at bounding box center [667, 110] width 21 height 18
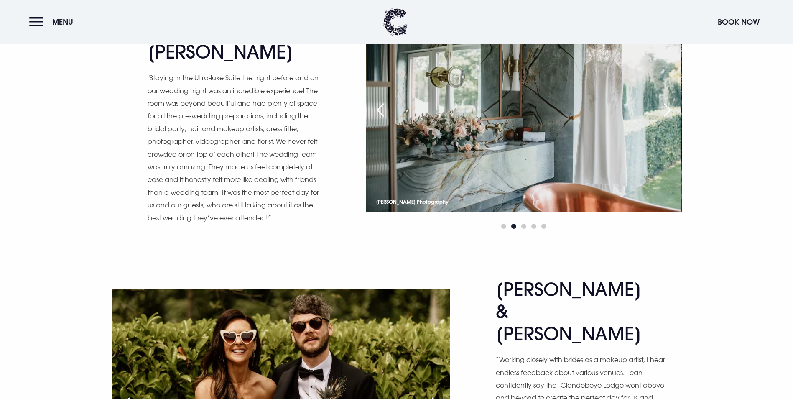
click at [670, 119] on div "Next slide" at bounding box center [667, 110] width 21 height 18
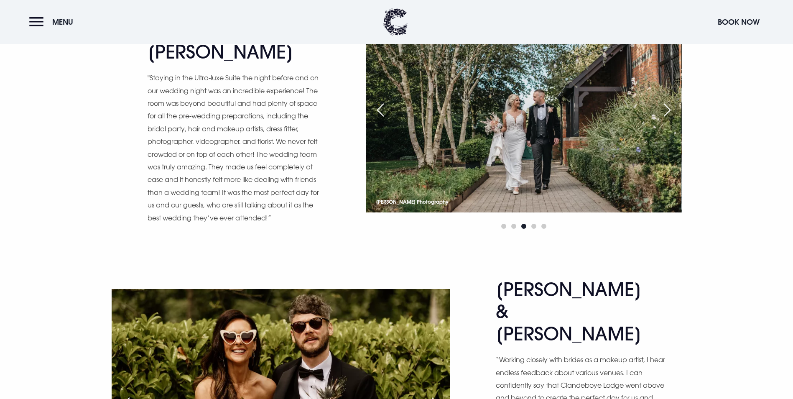
click at [669, 119] on div "Next slide" at bounding box center [667, 110] width 21 height 18
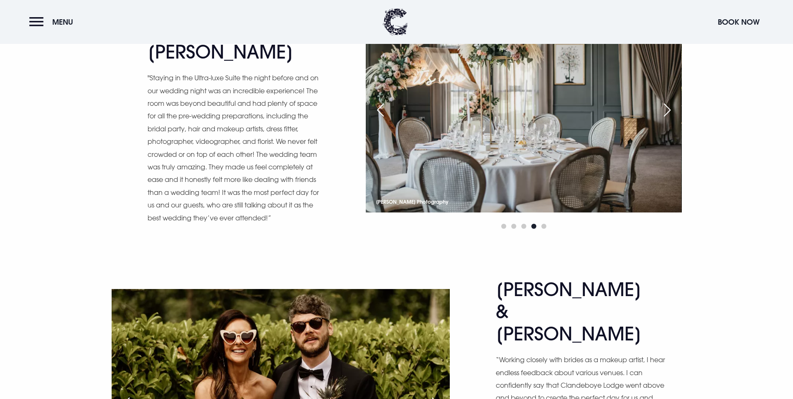
click at [669, 119] on div "Next slide" at bounding box center [667, 110] width 21 height 18
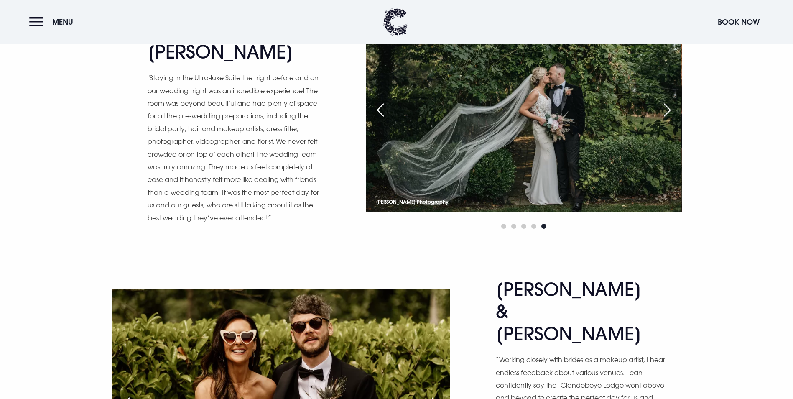
click at [669, 119] on div "Next slide" at bounding box center [667, 110] width 21 height 18
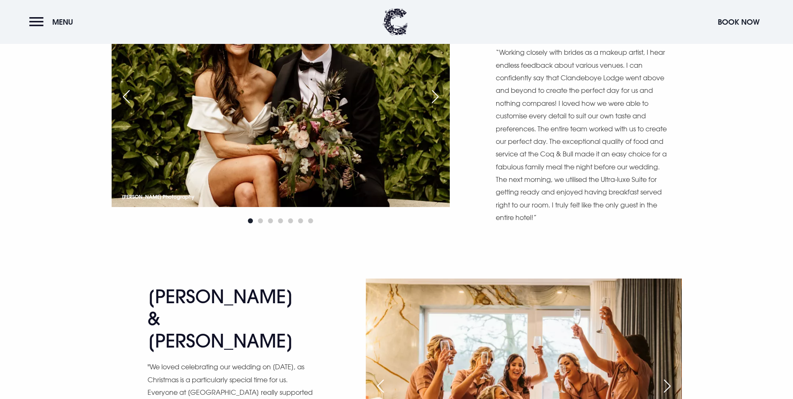
scroll to position [2173, 0]
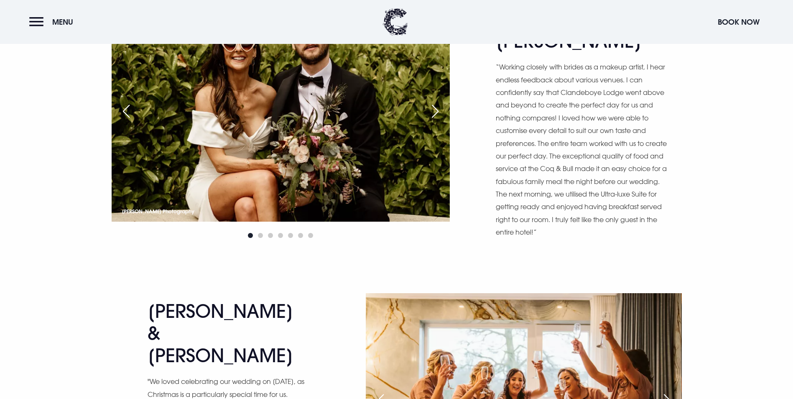
click at [420, 176] on img at bounding box center [281, 108] width 338 height 225
click at [438, 120] on div "Next slide" at bounding box center [435, 111] width 21 height 18
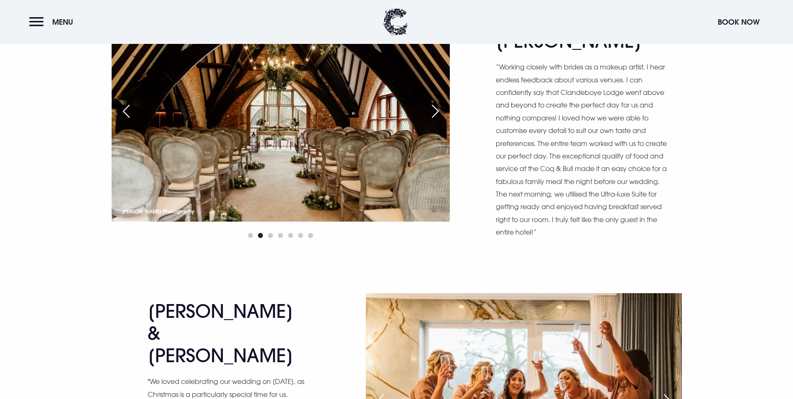
click at [437, 120] on div "Next slide" at bounding box center [435, 111] width 21 height 18
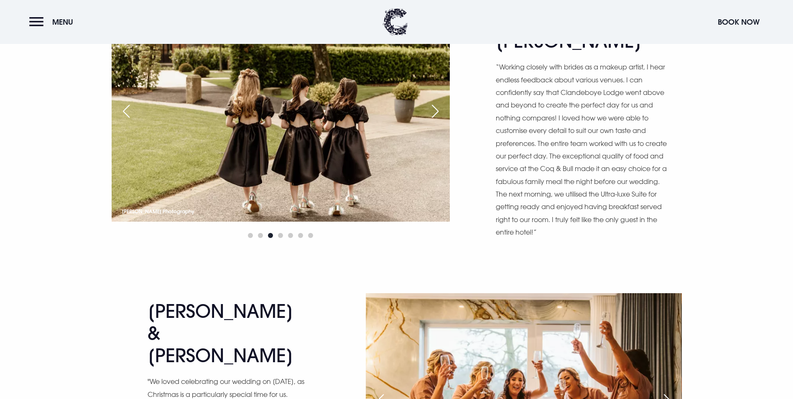
click at [437, 120] on div "Next slide" at bounding box center [435, 111] width 21 height 18
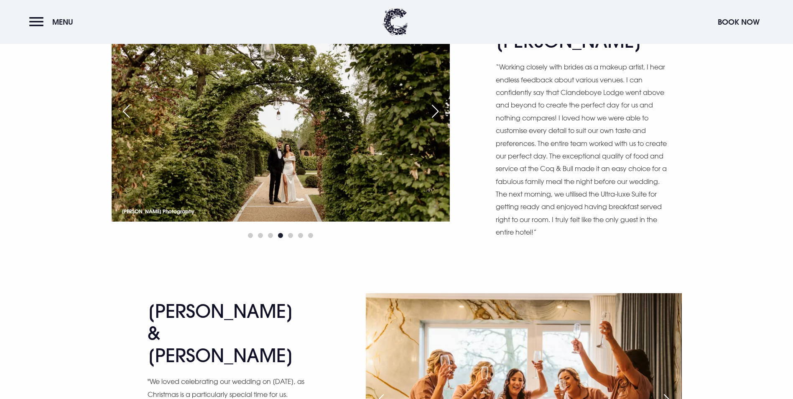
click at [437, 120] on div "Next slide" at bounding box center [435, 111] width 21 height 18
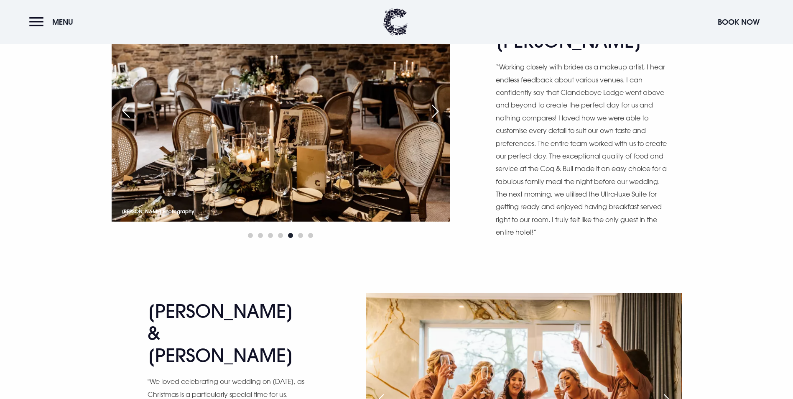
scroll to position [2173, 0]
click at [437, 121] on div "Next slide" at bounding box center [435, 111] width 21 height 18
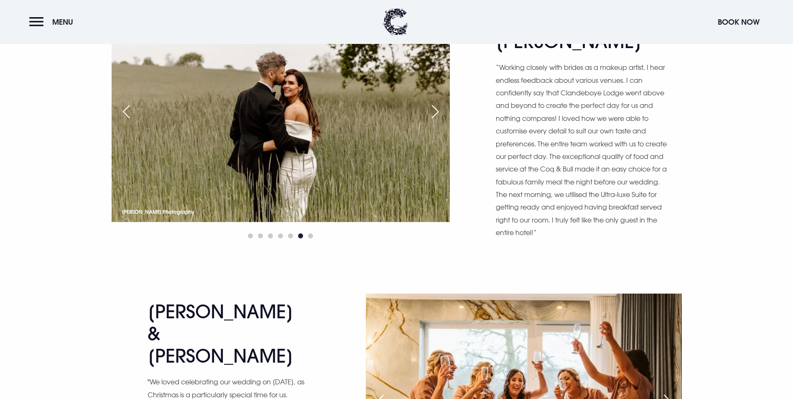
click at [437, 121] on div "Next slide" at bounding box center [435, 111] width 21 height 18
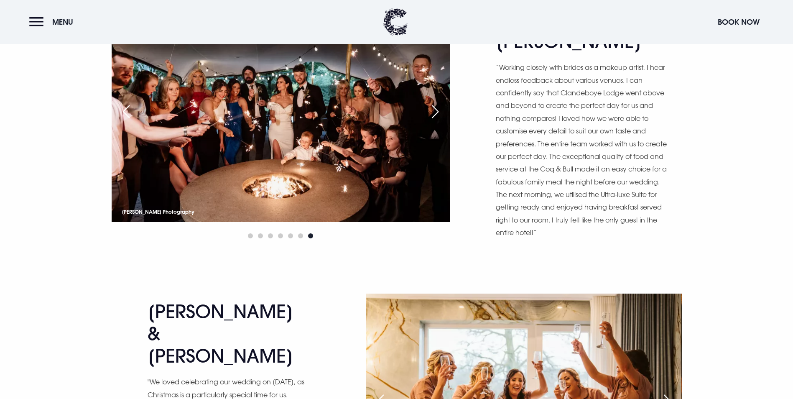
click at [437, 121] on div "Next slide" at bounding box center [435, 111] width 21 height 18
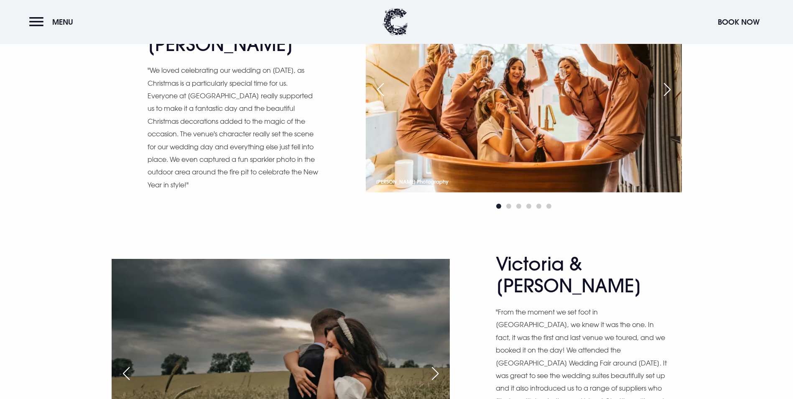
scroll to position [2465, 0]
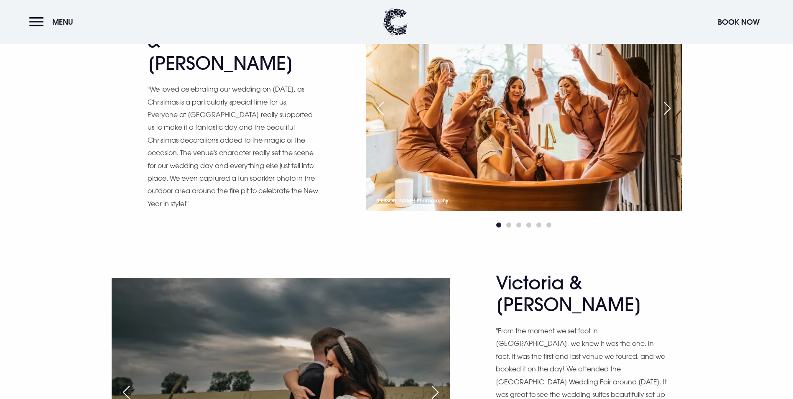
click at [672, 117] on div "Next slide" at bounding box center [667, 108] width 21 height 18
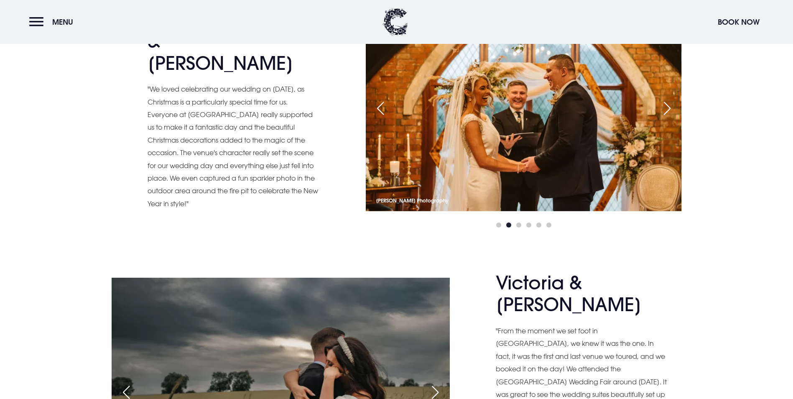
click at [672, 117] on div "Next slide" at bounding box center [667, 108] width 21 height 18
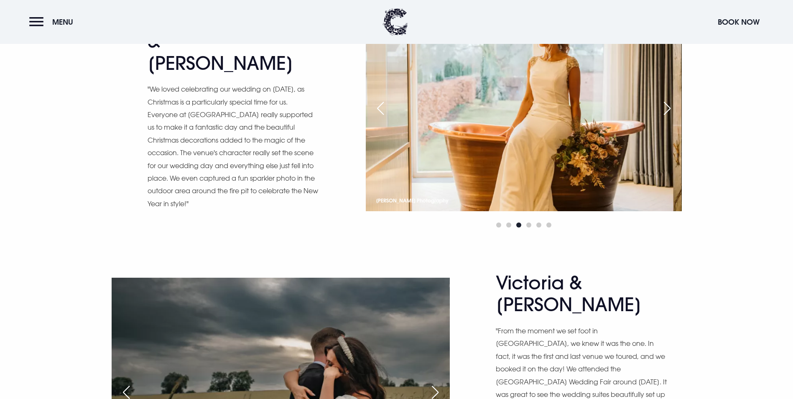
click at [672, 117] on div "Next slide" at bounding box center [667, 108] width 21 height 18
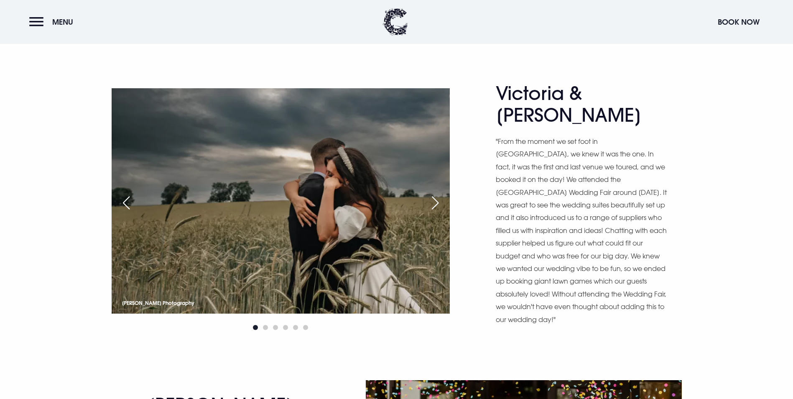
scroll to position [2716, 0]
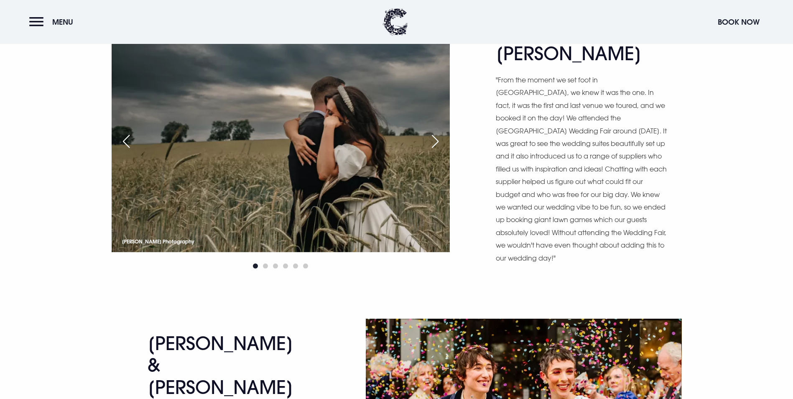
click at [466, 176] on div "Victoria & [PERSON_NAME] "From the moment we set foot in [GEOGRAPHIC_DATA], we …" at bounding box center [397, 149] width 582 height 256
click at [450, 178] on div "Victoria & [PERSON_NAME] "From the moment we set foot in [GEOGRAPHIC_DATA], we …" at bounding box center [397, 149] width 582 height 256
click at [437, 150] on div "Next slide" at bounding box center [435, 141] width 21 height 18
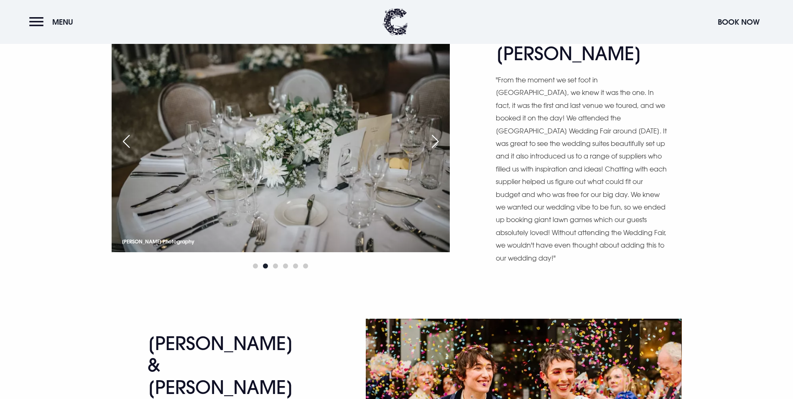
click at [116, 207] on img at bounding box center [281, 139] width 338 height 225
click at [113, 198] on img at bounding box center [281, 139] width 338 height 225
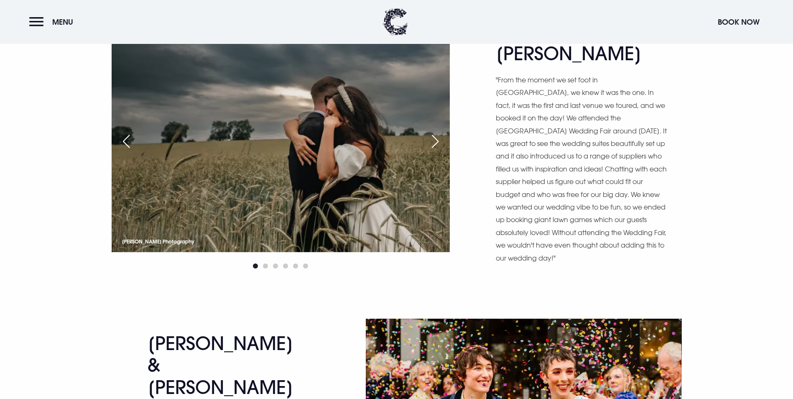
click at [130, 150] on div "Previous slide" at bounding box center [126, 141] width 21 height 18
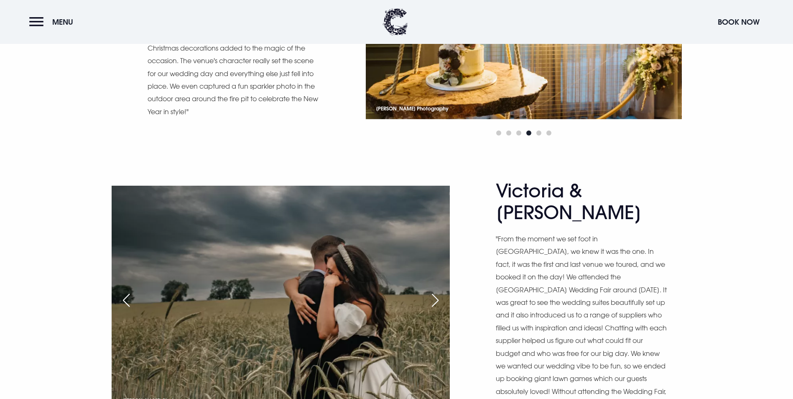
scroll to position [2758, 0]
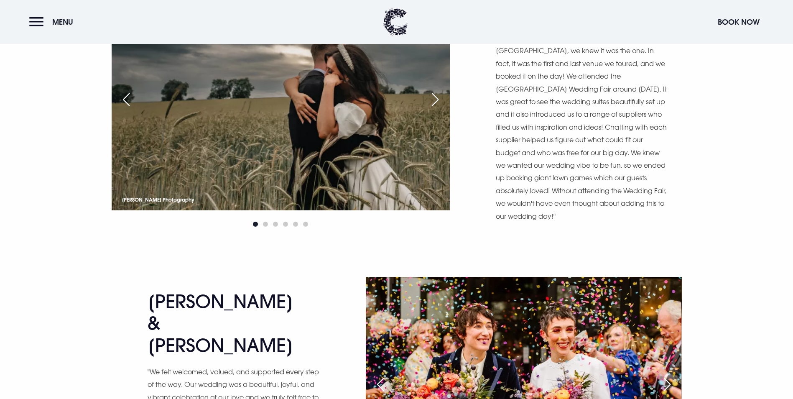
click at [436, 109] on div "Next slide" at bounding box center [435, 99] width 21 height 18
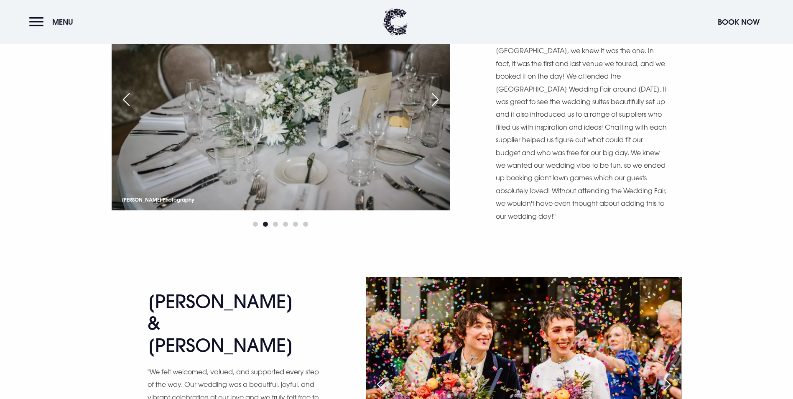
click at [111, 150] on div "Victoria & [PERSON_NAME] "From the moment we set foot in [GEOGRAPHIC_DATA], we …" at bounding box center [397, 107] width 582 height 256
click at [120, 109] on div "Previous slide" at bounding box center [126, 99] width 21 height 18
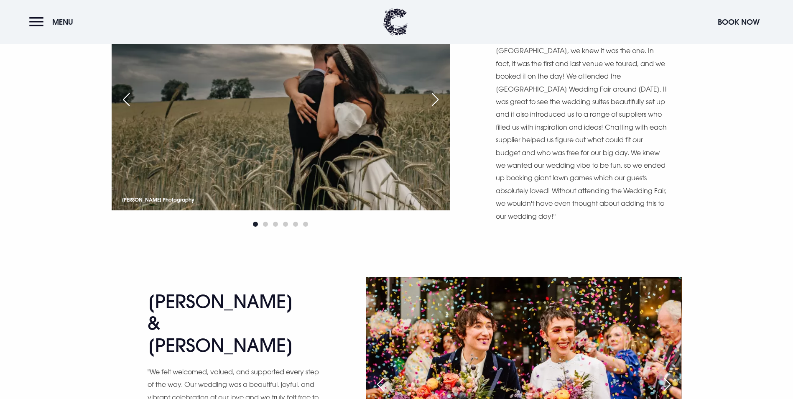
click at [432, 109] on div "Next slide" at bounding box center [435, 99] width 21 height 18
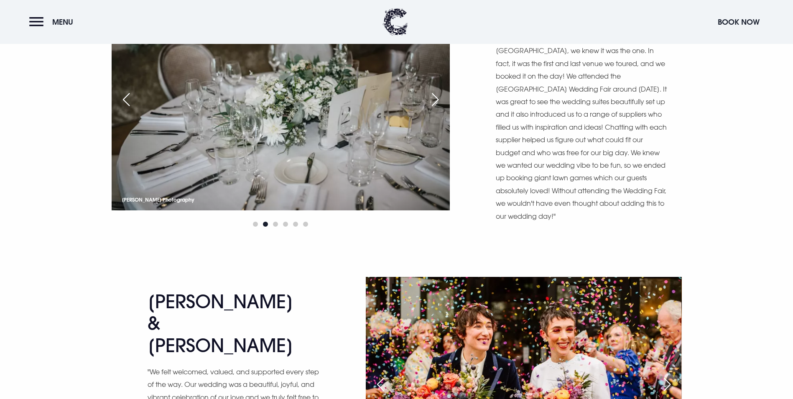
click at [432, 109] on div "Next slide" at bounding box center [435, 99] width 21 height 18
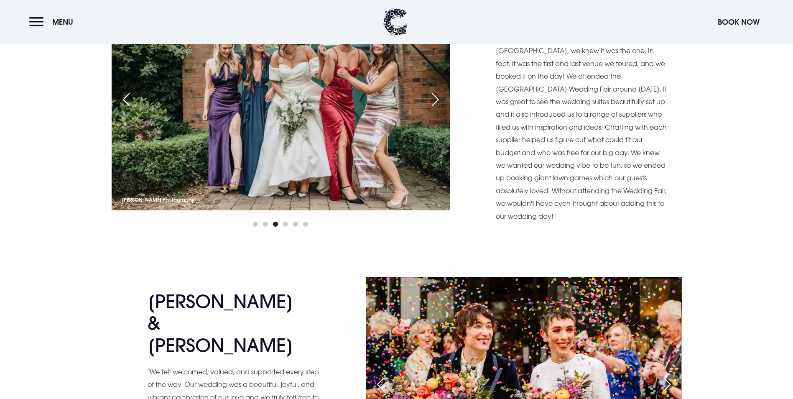
click at [431, 109] on div "Next slide" at bounding box center [435, 99] width 21 height 18
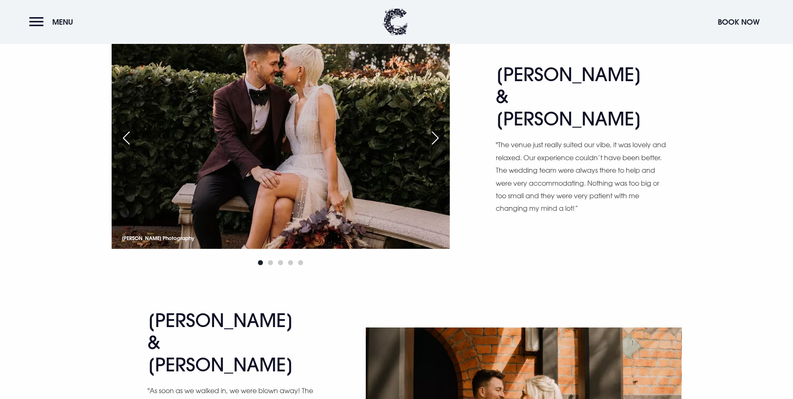
scroll to position [3301, 0]
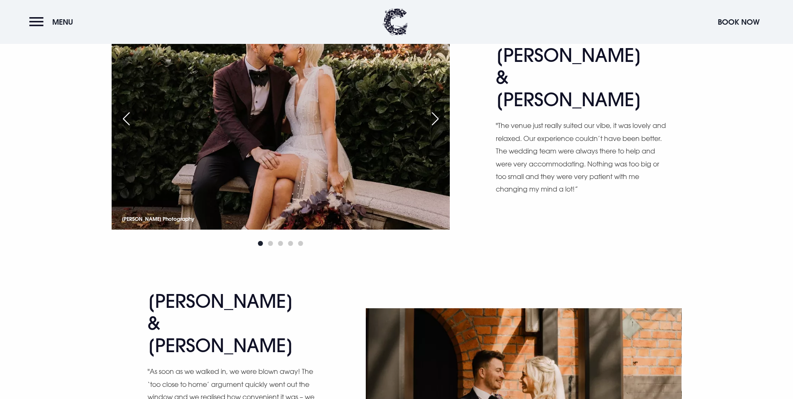
click at [433, 128] on div "Next slide" at bounding box center [435, 118] width 21 height 18
click at [437, 128] on div "Next slide" at bounding box center [435, 118] width 21 height 18
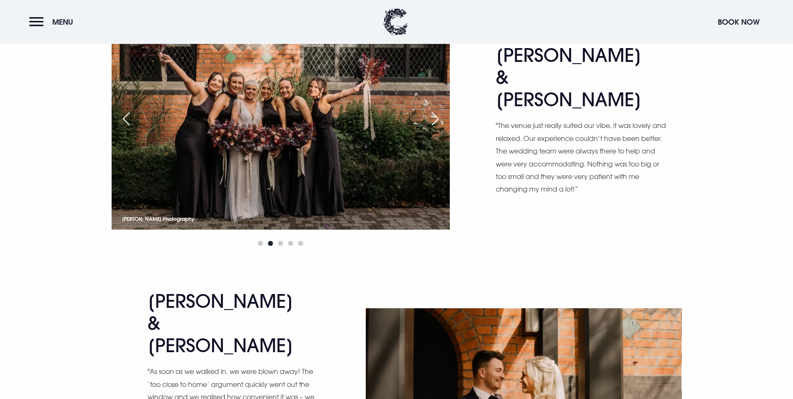
click at [437, 128] on div "Next slide" at bounding box center [435, 118] width 21 height 18
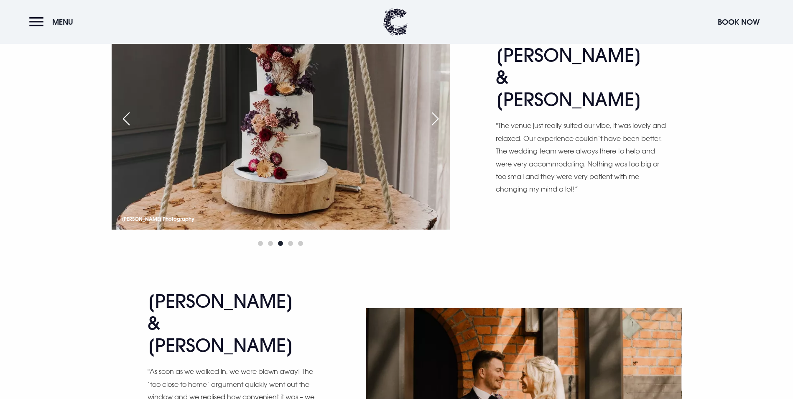
click at [437, 128] on div "Next slide" at bounding box center [435, 118] width 21 height 18
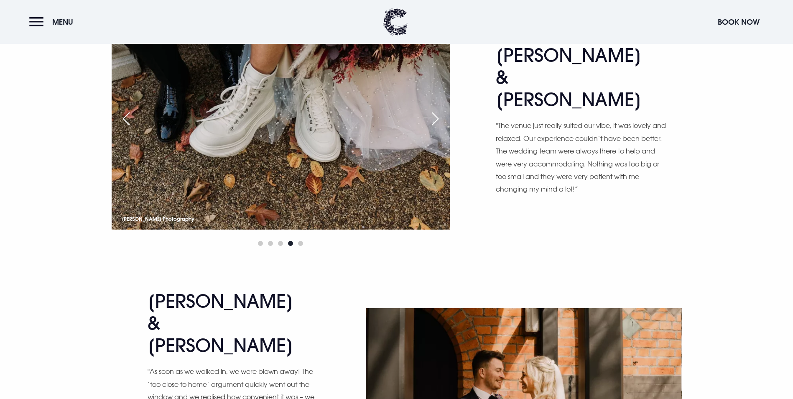
click at [437, 128] on div "Next slide" at bounding box center [435, 118] width 21 height 18
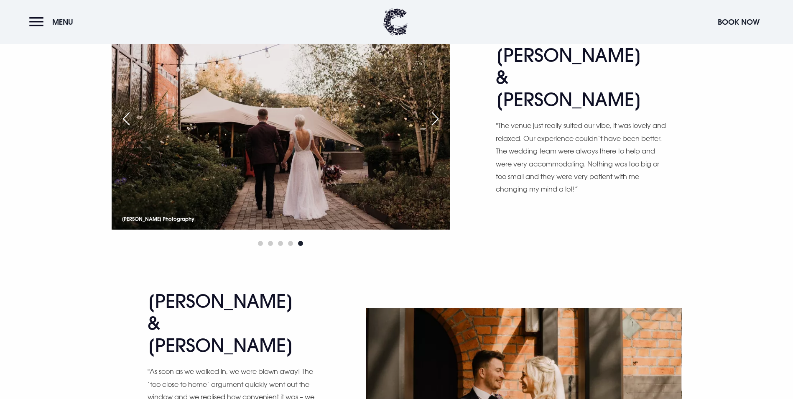
click at [437, 128] on div "Next slide" at bounding box center [435, 118] width 21 height 18
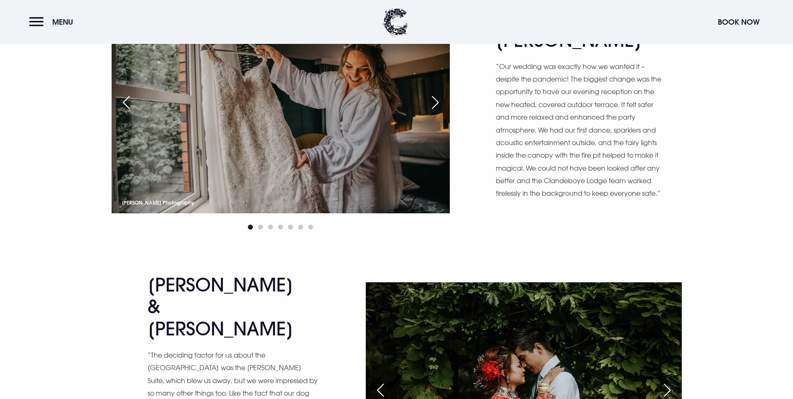
scroll to position [5223, 0]
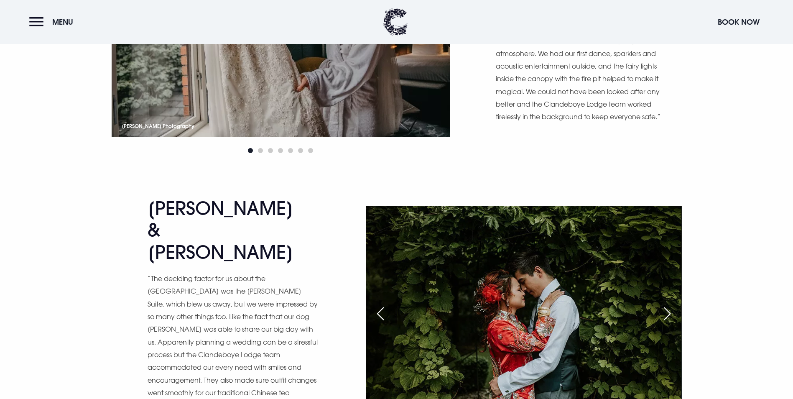
click at [664, 304] on div "Next slide" at bounding box center [667, 313] width 21 height 18
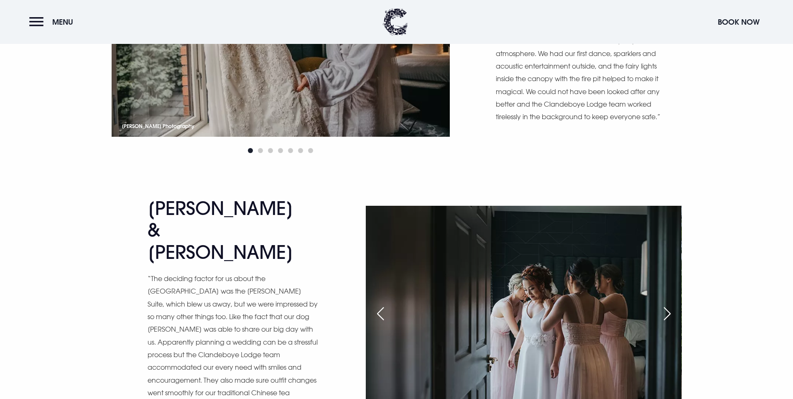
click at [664, 304] on div "Next slide" at bounding box center [667, 313] width 21 height 18
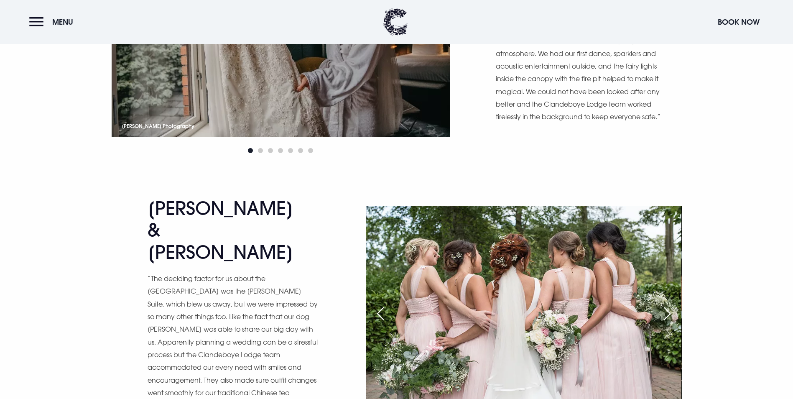
click at [374, 304] on div "Previous slide" at bounding box center [380, 313] width 21 height 18
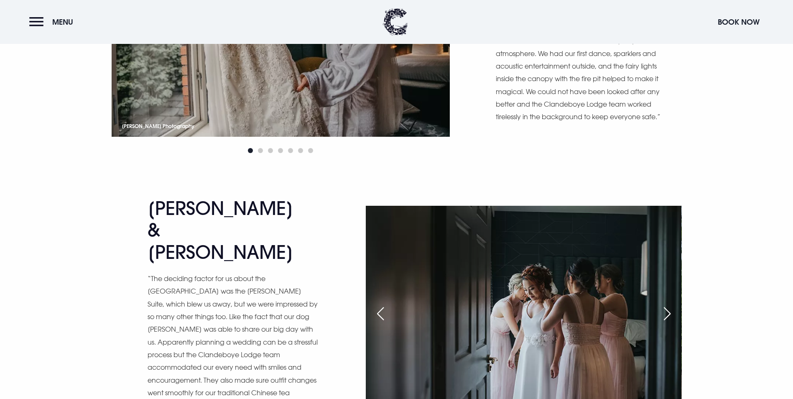
click at [665, 304] on div "Next slide" at bounding box center [667, 313] width 21 height 18
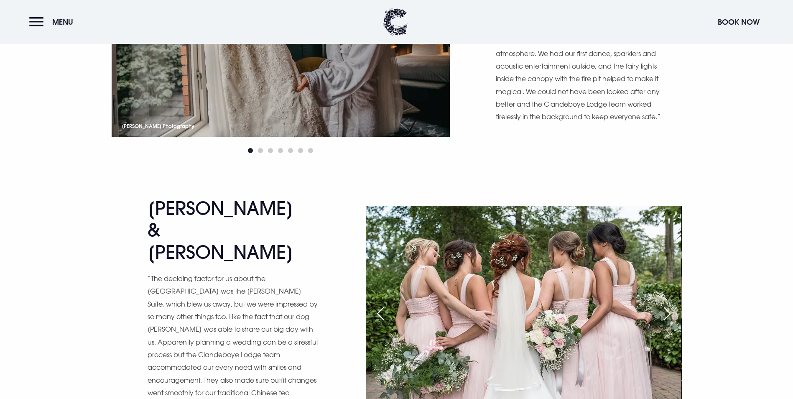
click at [665, 304] on div "Next slide" at bounding box center [667, 313] width 21 height 18
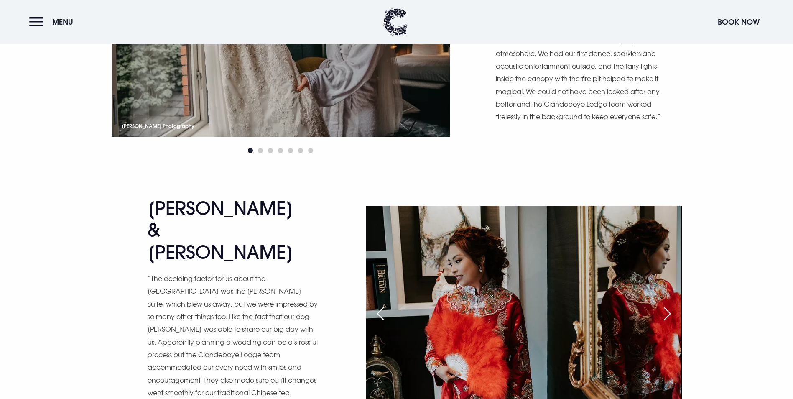
click at [665, 304] on div "Next slide" at bounding box center [667, 313] width 21 height 18
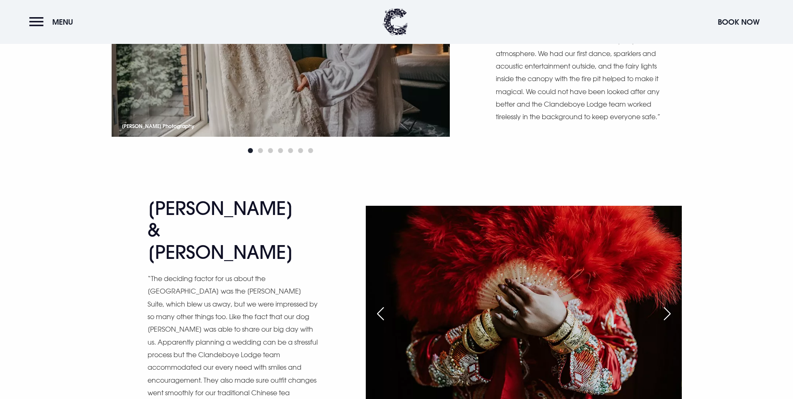
click at [377, 304] on div "Previous slide" at bounding box center [380, 313] width 21 height 18
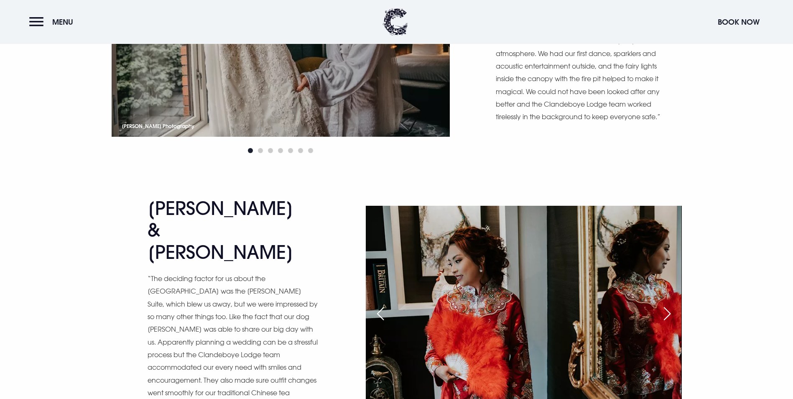
click at [670, 304] on div "Next slide" at bounding box center [667, 313] width 21 height 18
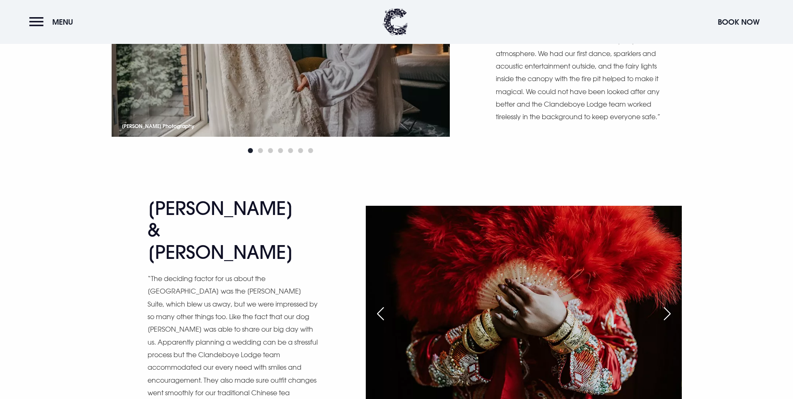
click at [669, 304] on div "Next slide" at bounding box center [667, 313] width 21 height 18
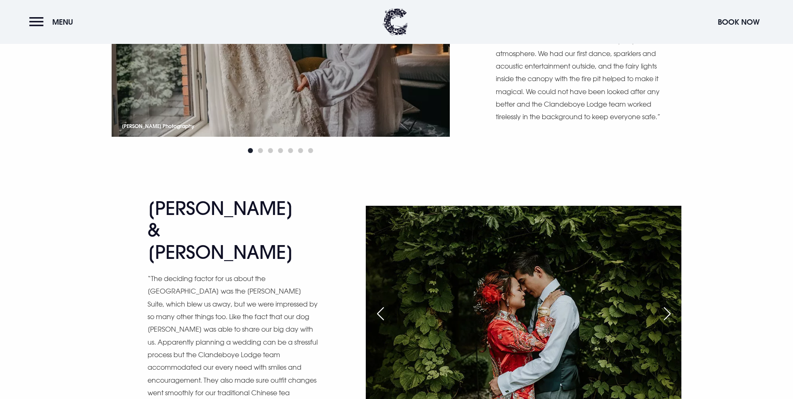
click at [669, 304] on div "Next slide" at bounding box center [667, 313] width 21 height 18
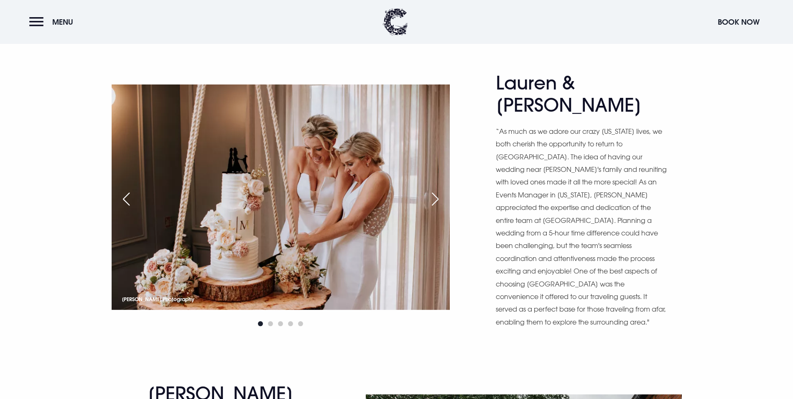
scroll to position [6310, 0]
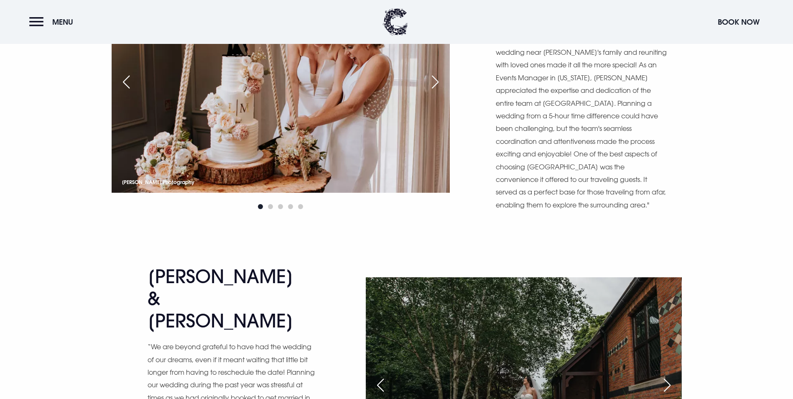
click at [663, 376] on div "Next slide" at bounding box center [667, 385] width 21 height 18
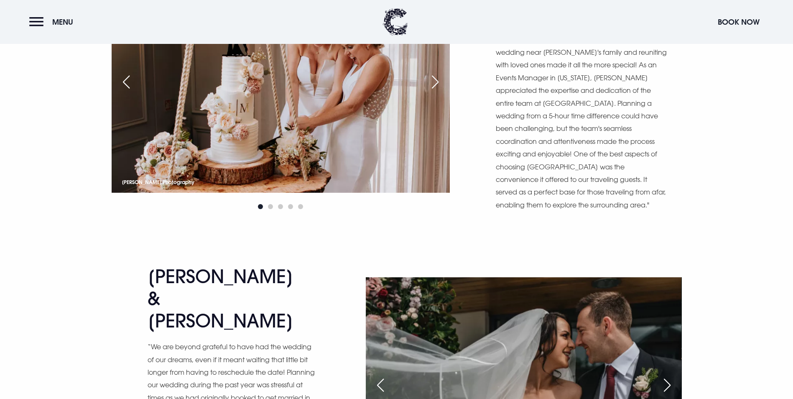
click at [663, 376] on div "Next slide" at bounding box center [667, 385] width 21 height 18
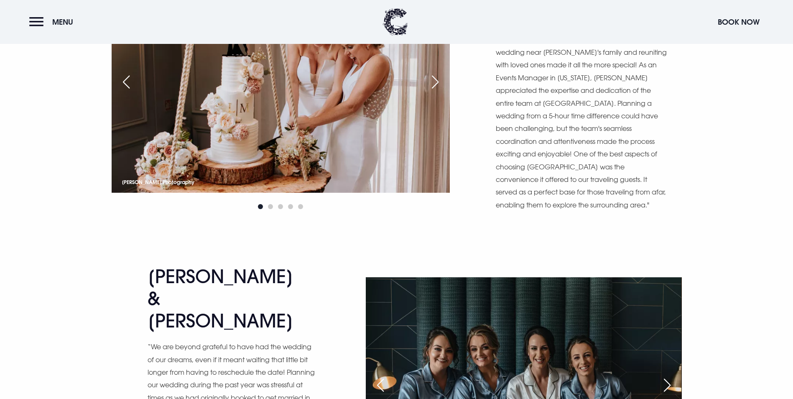
click at [663, 376] on div "Next slide" at bounding box center [667, 385] width 21 height 18
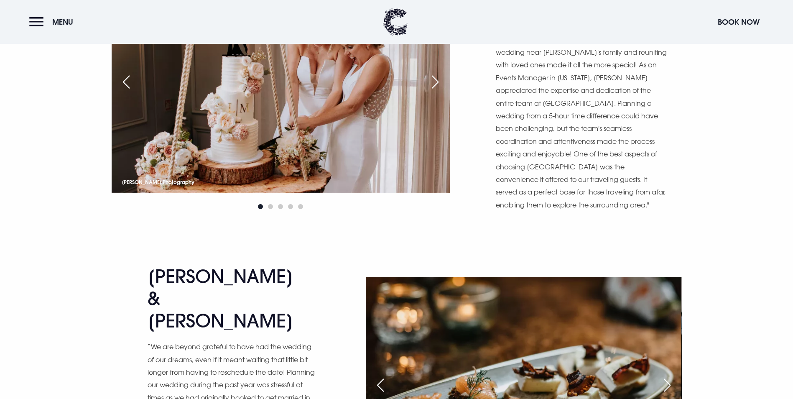
click at [663, 376] on div "Next slide" at bounding box center [667, 385] width 21 height 18
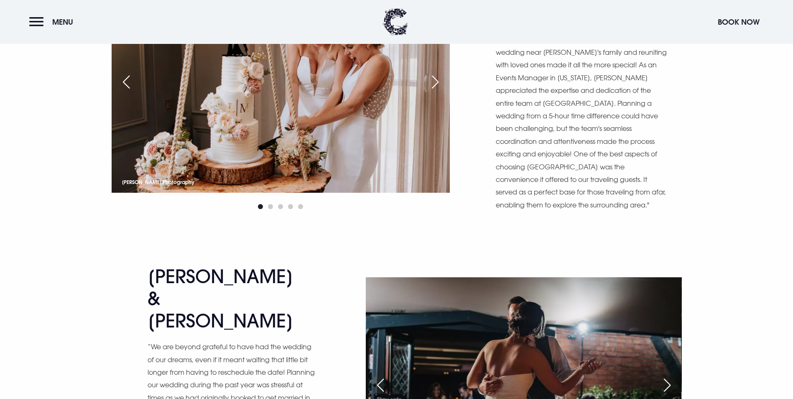
click at [663, 376] on div "Next slide" at bounding box center [667, 385] width 21 height 18
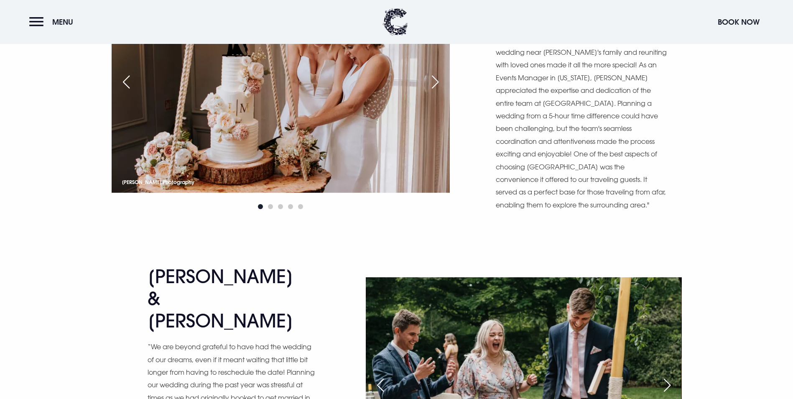
click at [669, 376] on div "Next slide" at bounding box center [667, 385] width 21 height 18
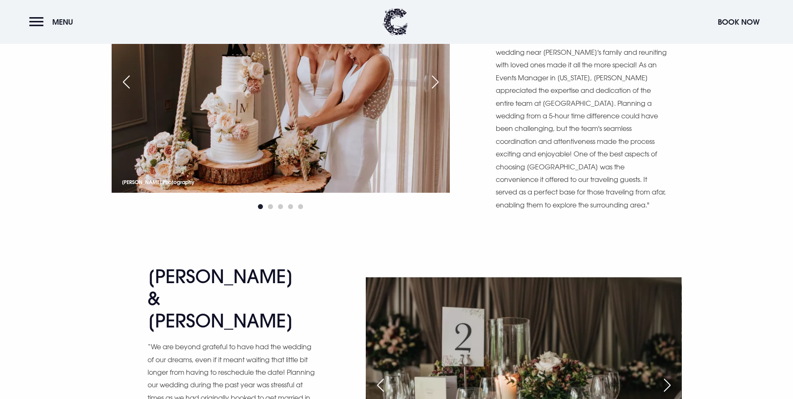
click at [669, 376] on div "Next slide" at bounding box center [667, 385] width 21 height 18
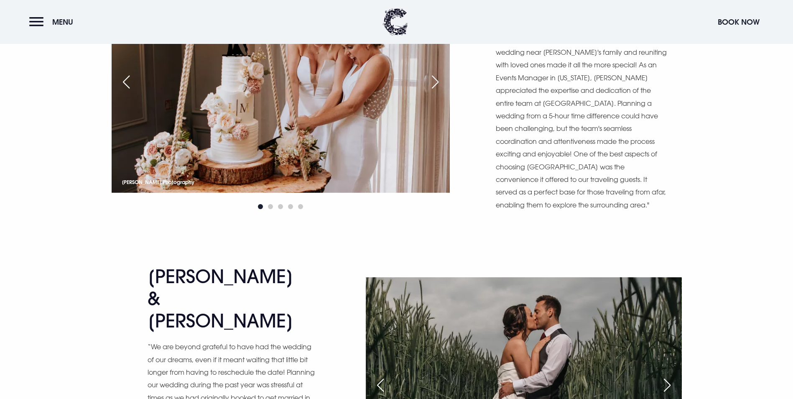
click at [669, 376] on div "Next slide" at bounding box center [667, 385] width 21 height 18
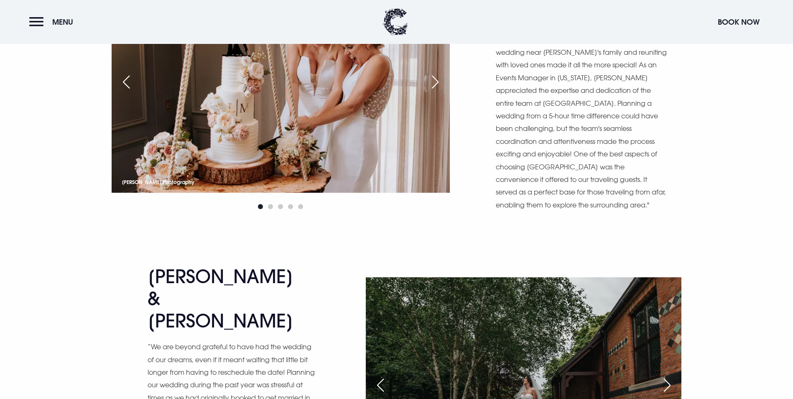
click at [669, 376] on div "Next slide" at bounding box center [667, 385] width 21 height 18
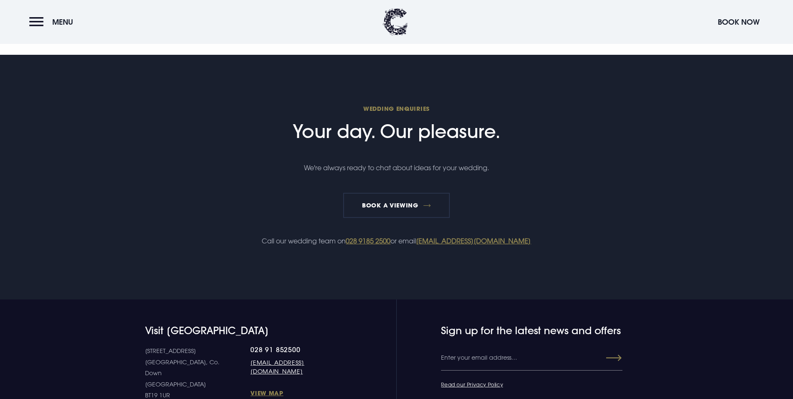
scroll to position [6855, 0]
